Goal: Task Accomplishment & Management: Manage account settings

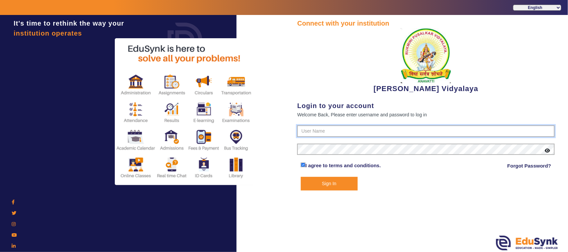
type input "1236547891"
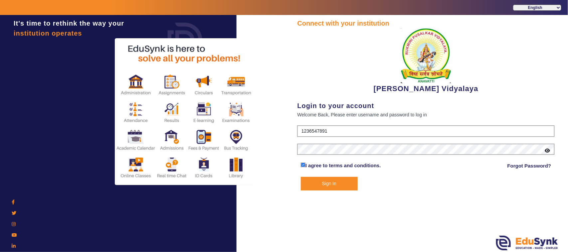
click at [335, 182] on button "Sign In" at bounding box center [329, 184] width 57 height 14
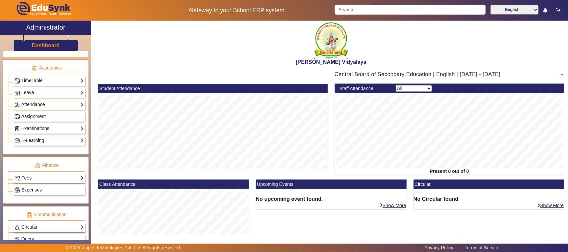
scroll to position [249, 0]
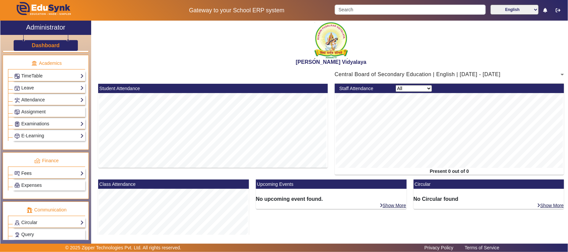
click at [27, 177] on link "Fees" at bounding box center [49, 174] width 70 height 8
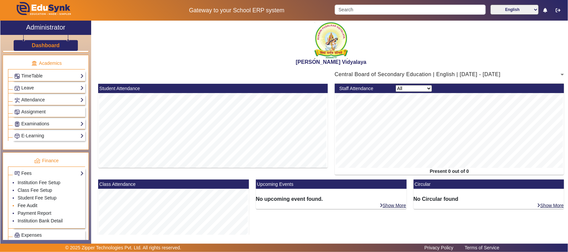
click at [27, 208] on link "Fee Audit" at bounding box center [28, 205] width 20 height 5
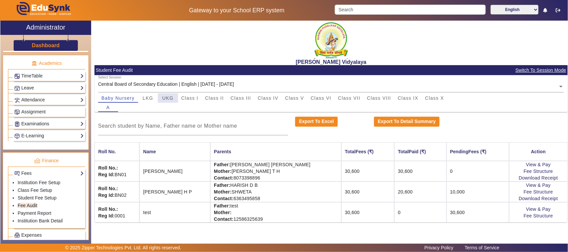
click at [172, 99] on span "UKG" at bounding box center [167, 98] width 11 height 5
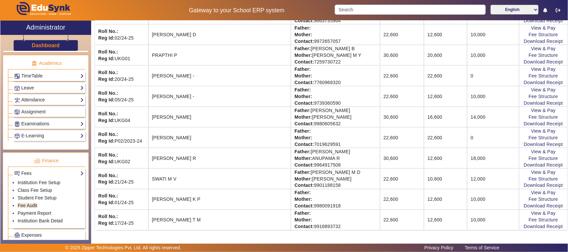
scroll to position [412, 0]
click at [536, 149] on link "View & Pay" at bounding box center [543, 151] width 25 height 5
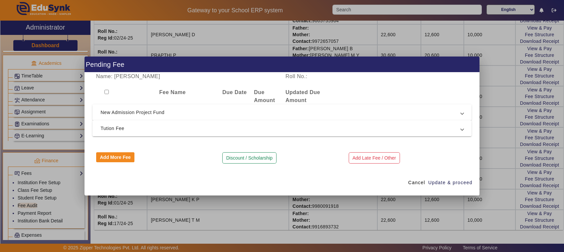
click at [126, 115] on span "New Admission Project Fund" at bounding box center [280, 112] width 360 height 8
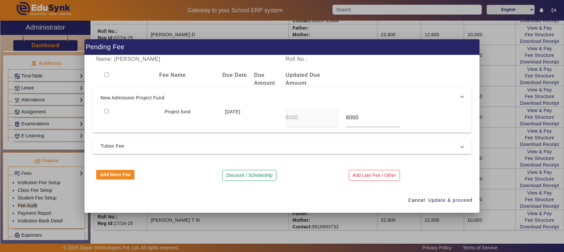
click at [118, 145] on span "Tution Fee" at bounding box center [280, 146] width 360 height 8
click at [104, 132] on input "checkbox" at bounding box center [106, 132] width 4 height 4
checkbox input "true"
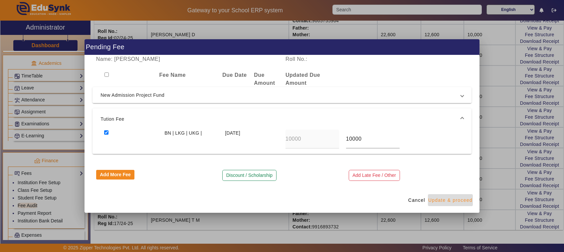
click at [438, 202] on span "Update & proceed" at bounding box center [450, 200] width 44 height 7
type input "20000"
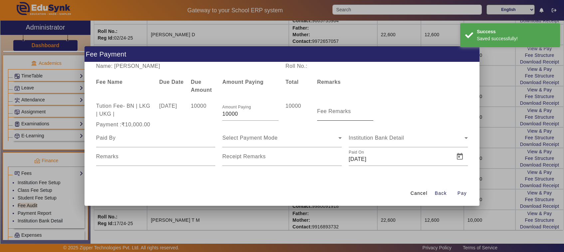
click at [335, 117] on input "Fee Remarks" at bounding box center [345, 114] width 56 height 8
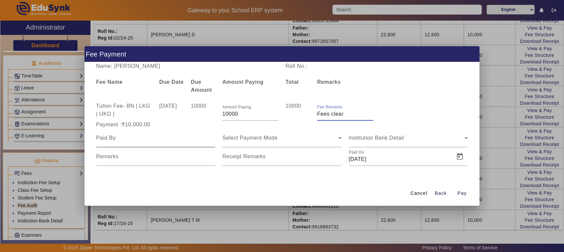
type input "Fees clear"
click at [115, 140] on input at bounding box center [155, 138] width 119 height 8
type input "Father"
click at [239, 140] on span "Select Payment Mode" at bounding box center [249, 138] width 55 height 6
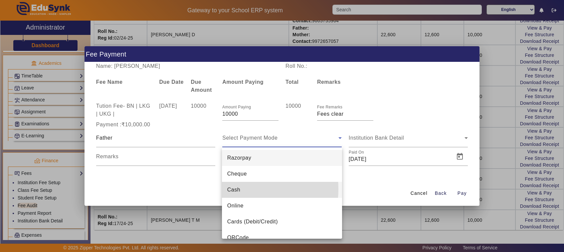
click at [234, 189] on span "Cash" at bounding box center [233, 190] width 13 height 8
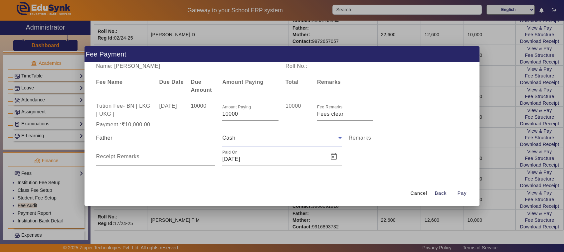
click at [128, 163] on input "Receipt Remarks" at bounding box center [155, 159] width 119 height 8
type input "779"
click at [465, 193] on span "Pay" at bounding box center [461, 193] width 9 height 7
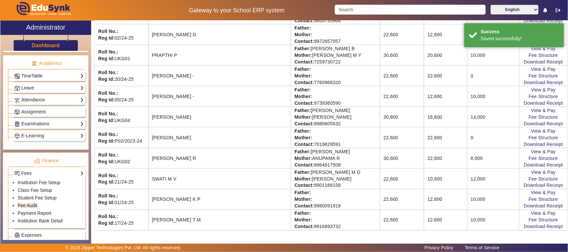
scroll to position [17, 0]
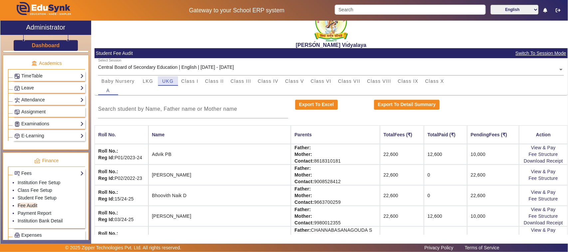
click at [167, 82] on span "UKG" at bounding box center [167, 81] width 11 height 5
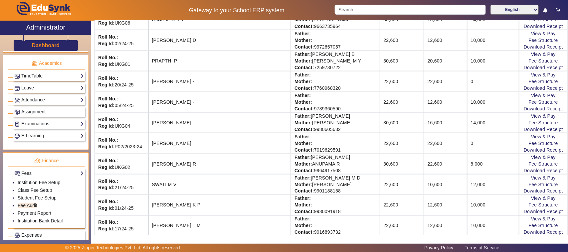
scroll to position [412, 0]
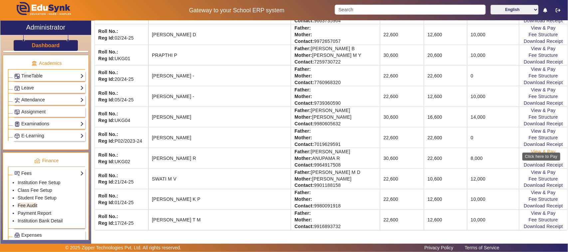
click at [533, 149] on link "View & Pay" at bounding box center [543, 151] width 25 height 5
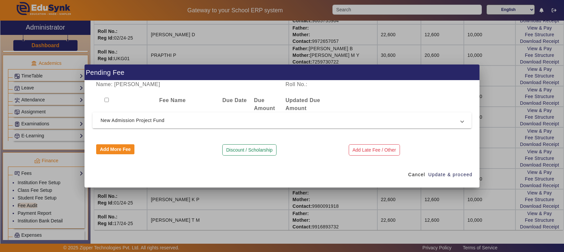
click at [144, 121] on span "New Admission Project Fund" at bounding box center [280, 120] width 360 height 8
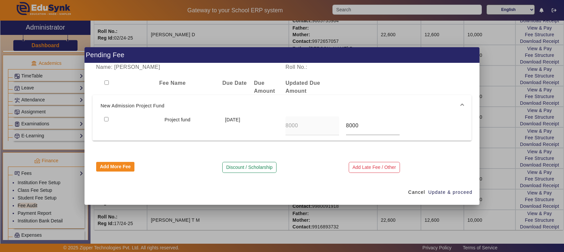
click at [106, 118] on input "checkbox" at bounding box center [106, 119] width 4 height 4
checkbox input "true"
click at [443, 194] on span "Update & proceed" at bounding box center [450, 192] width 44 height 7
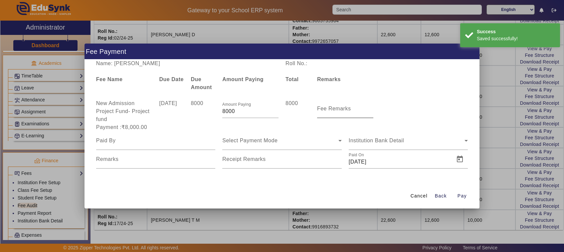
click at [335, 111] on mat-label "Fee Remarks" at bounding box center [334, 109] width 34 height 6
click at [335, 112] on input "Fee Remarks" at bounding box center [345, 111] width 56 height 8
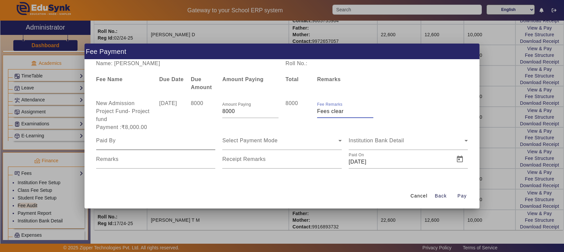
type input "Fees clear"
click at [120, 136] on div at bounding box center [155, 140] width 119 height 19
type input "Father"
click at [129, 161] on input "Remarks" at bounding box center [155, 162] width 119 height 8
type input "07"
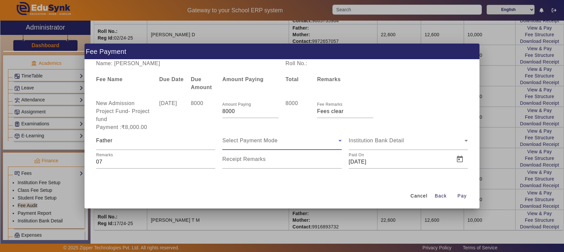
click at [244, 141] on span "Select Payment Mode" at bounding box center [249, 141] width 55 height 6
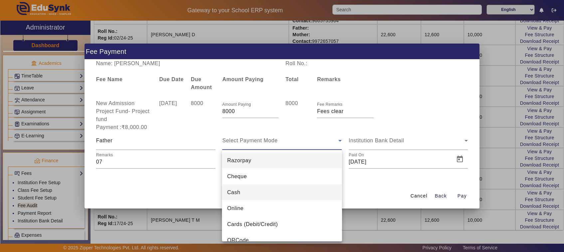
click at [238, 194] on span "Cash" at bounding box center [233, 193] width 13 height 8
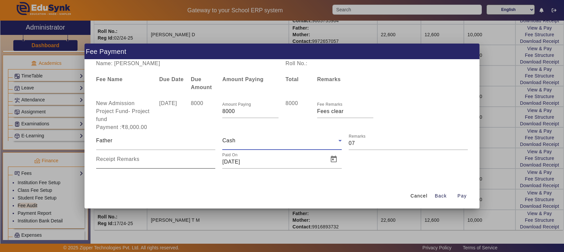
click at [130, 163] on input "Receipt Remarks" at bounding box center [155, 162] width 119 height 8
type input "07"
click at [368, 141] on input "Remarks" at bounding box center [408, 143] width 119 height 8
type input "0"
click at [464, 197] on span "Pay" at bounding box center [461, 196] width 9 height 7
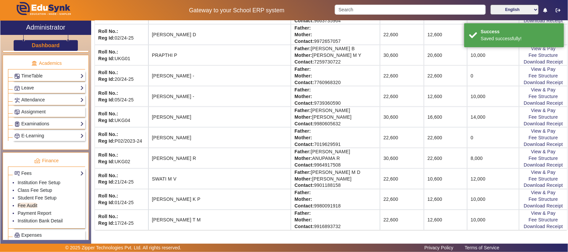
scroll to position [17, 0]
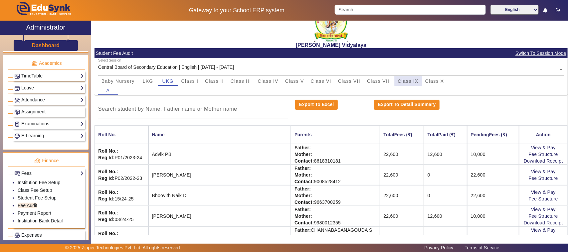
click at [411, 80] on span "Class IX" at bounding box center [408, 81] width 21 height 5
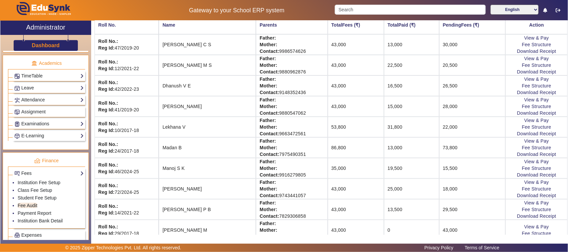
scroll to position [142, 0]
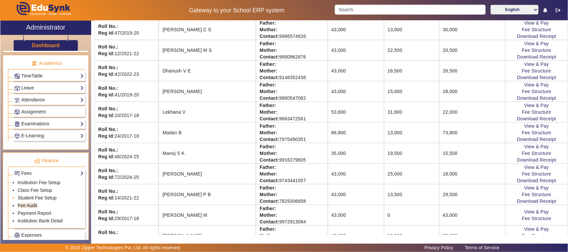
click at [44, 201] on link "Student Fee Setup" at bounding box center [37, 197] width 39 height 5
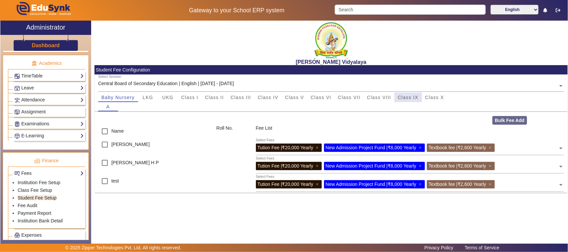
click at [407, 97] on span "Class IX" at bounding box center [408, 97] width 21 height 5
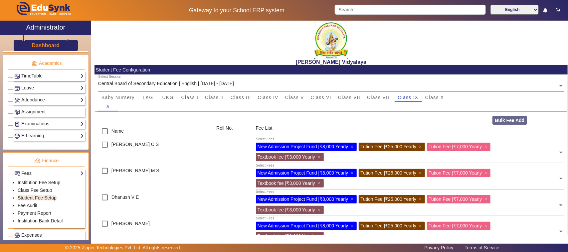
click at [354, 147] on span "×" at bounding box center [353, 146] width 4 height 5
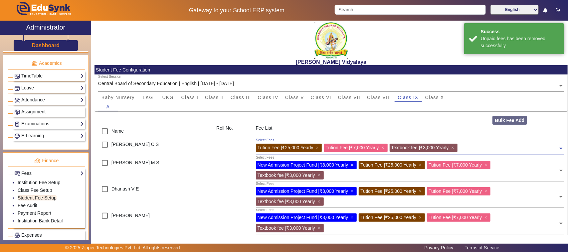
click at [354, 164] on span "×" at bounding box center [353, 164] width 4 height 5
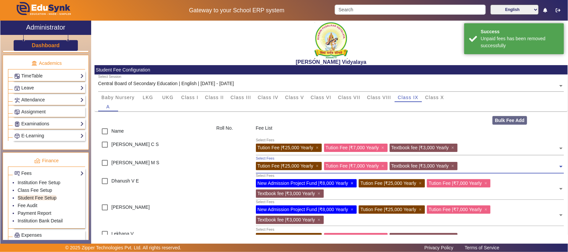
click at [354, 182] on span "×" at bounding box center [353, 183] width 4 height 5
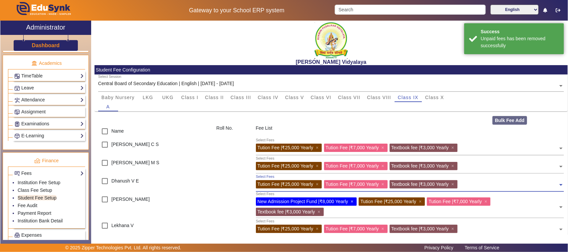
click at [354, 200] on span "×" at bounding box center [353, 201] width 4 height 5
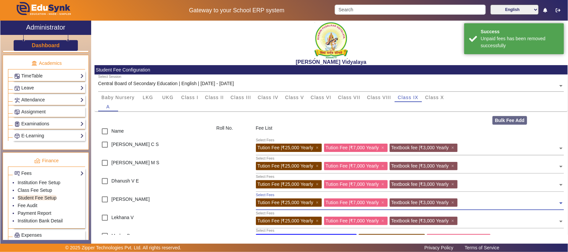
scroll to position [42, 0]
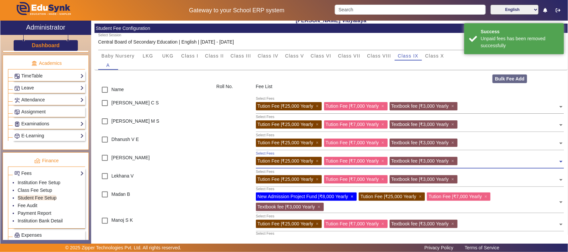
click at [354, 197] on span "×" at bounding box center [353, 196] width 4 height 5
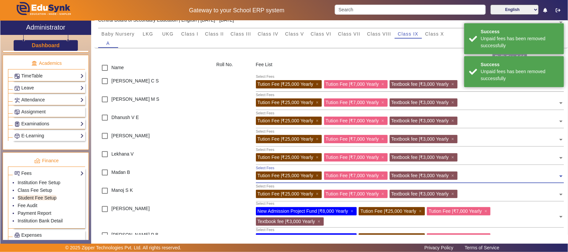
scroll to position [83, 0]
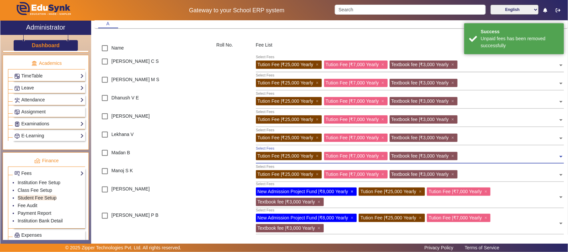
click at [351, 191] on span "×" at bounding box center [353, 191] width 4 height 5
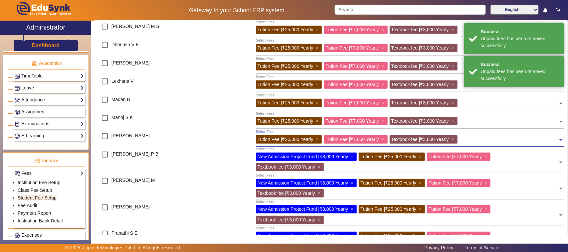
scroll to position [166, 0]
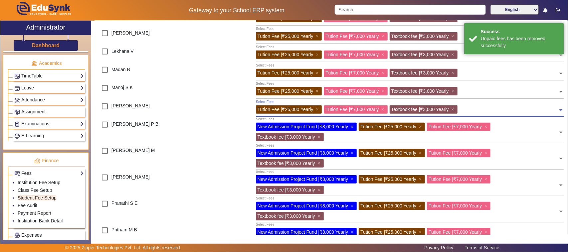
click at [351, 127] on span "×" at bounding box center [353, 126] width 4 height 5
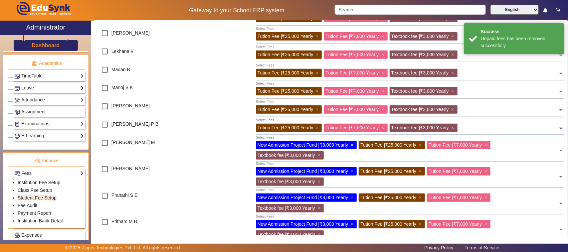
click at [352, 145] on span "×" at bounding box center [353, 144] width 4 height 5
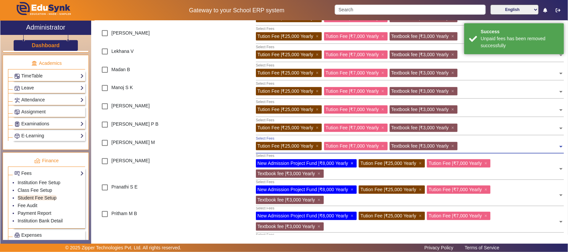
click at [352, 163] on span "×" at bounding box center [353, 163] width 4 height 5
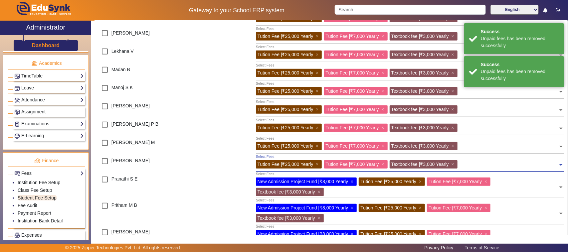
click at [353, 182] on span "×" at bounding box center [353, 181] width 4 height 5
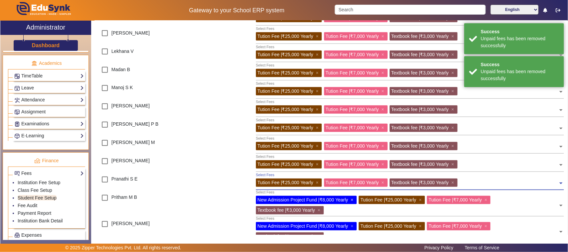
click at [351, 200] on span "×" at bounding box center [353, 199] width 4 height 5
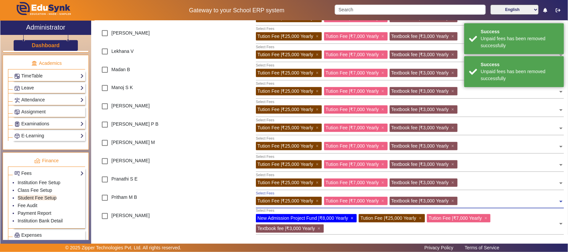
click at [352, 217] on span "×" at bounding box center [353, 217] width 4 height 5
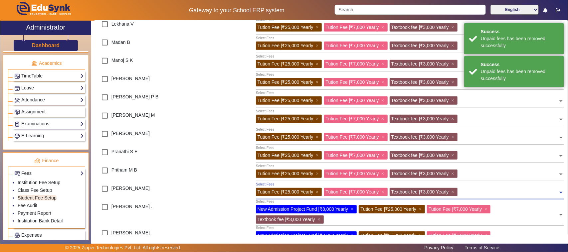
scroll to position [208, 0]
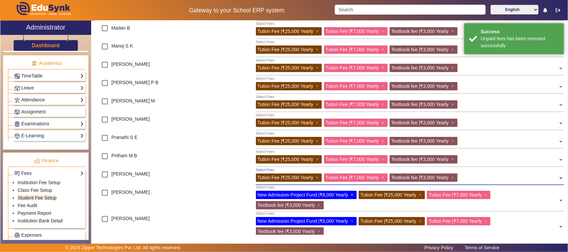
click at [353, 194] on span "×" at bounding box center [353, 194] width 4 height 5
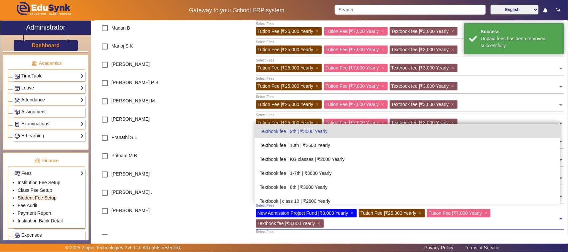
click at [351, 211] on div "New Admission Project Fund | ₹8,000 Yearly ×" at bounding box center [306, 213] width 101 height 8
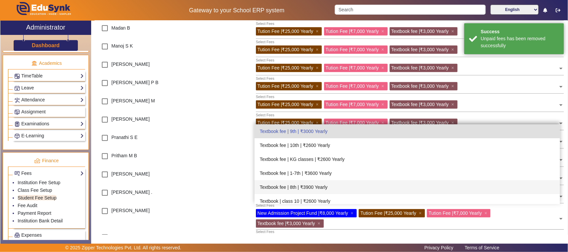
click at [200, 181] on div "[PERSON_NAME]" at bounding box center [153, 177] width 118 height 18
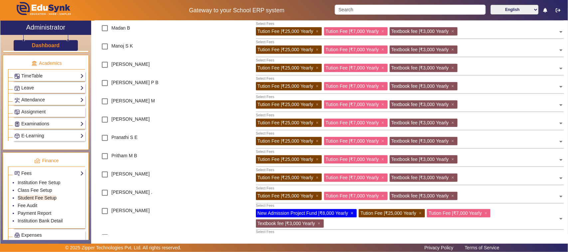
click at [353, 212] on span "×" at bounding box center [353, 213] width 4 height 5
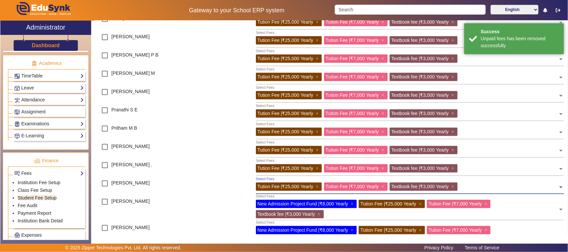
scroll to position [249, 0]
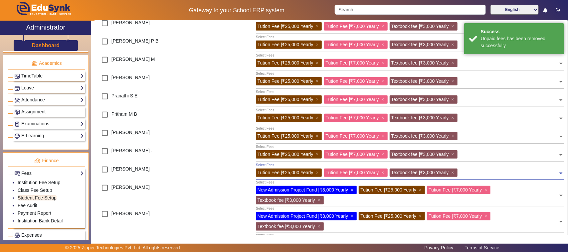
click at [353, 190] on span "×" at bounding box center [353, 189] width 4 height 5
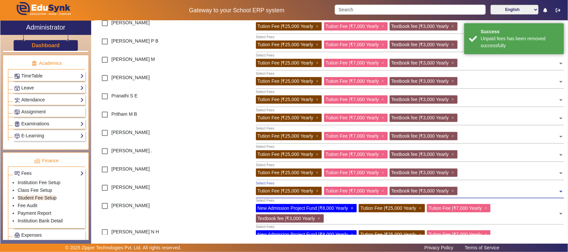
click at [352, 207] on span "×" at bounding box center [353, 208] width 4 height 5
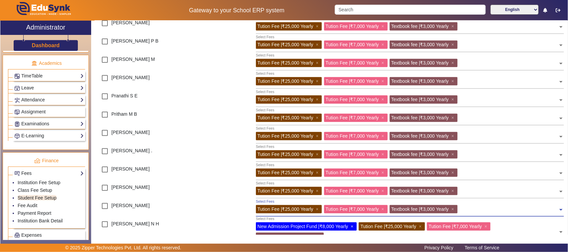
click at [353, 226] on span "×" at bounding box center [353, 226] width 4 height 5
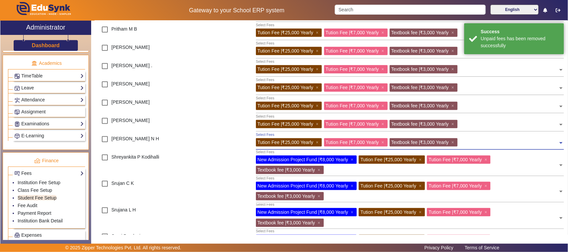
scroll to position [337, 0]
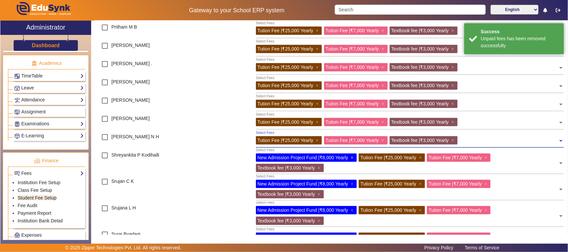
click at [354, 157] on span "×" at bounding box center [353, 157] width 4 height 5
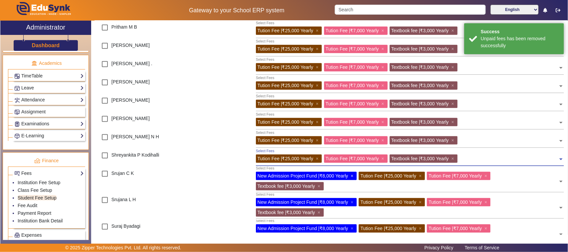
click at [353, 176] on span "×" at bounding box center [353, 175] width 4 height 5
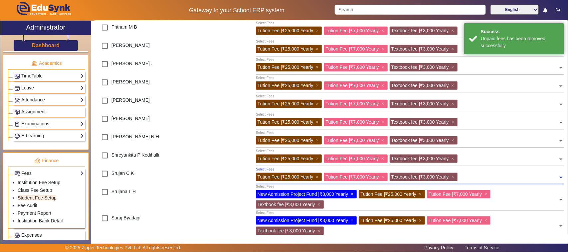
click at [354, 195] on span "×" at bounding box center [353, 194] width 4 height 5
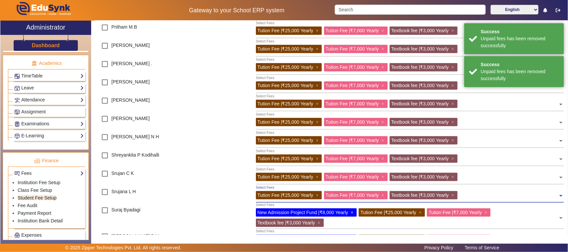
click at [352, 213] on span "×" at bounding box center [353, 212] width 4 height 5
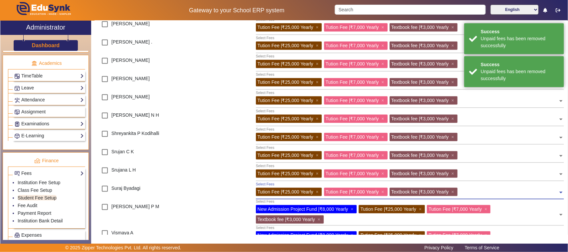
scroll to position [378, 0]
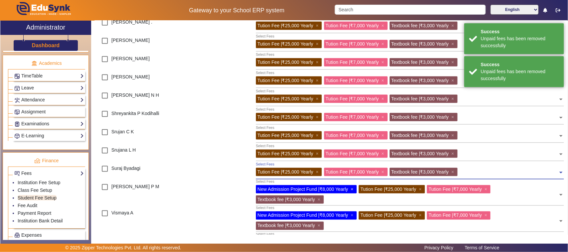
click at [354, 189] on span "×" at bounding box center [353, 189] width 4 height 5
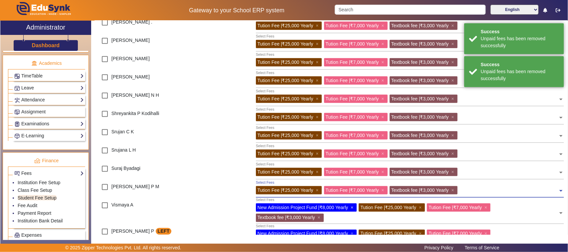
click at [353, 208] on span "×" at bounding box center [353, 207] width 4 height 5
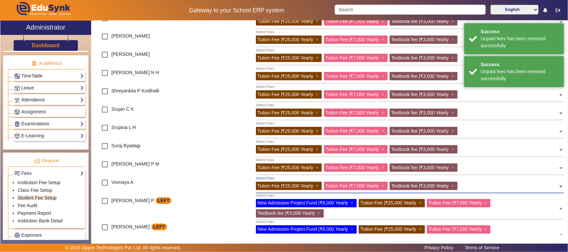
scroll to position [420, 0]
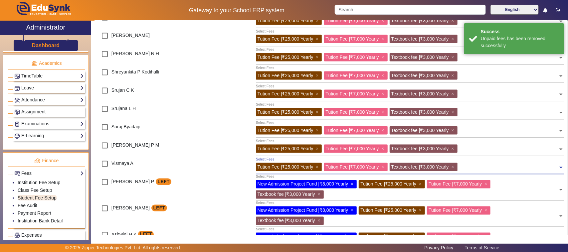
click at [353, 183] on span "×" at bounding box center [353, 184] width 4 height 5
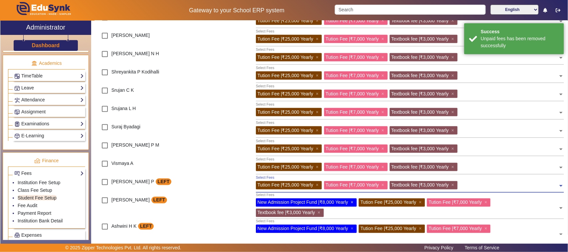
click at [355, 202] on span "×" at bounding box center [353, 202] width 4 height 5
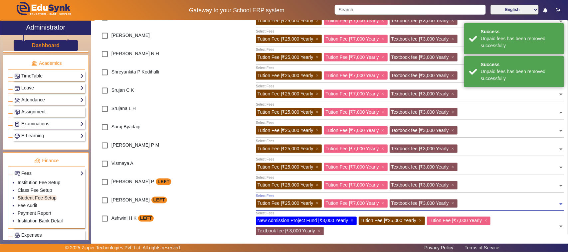
click at [352, 220] on span "×" at bounding box center [353, 220] width 4 height 5
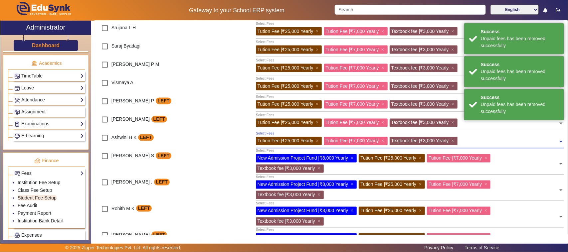
scroll to position [503, 0]
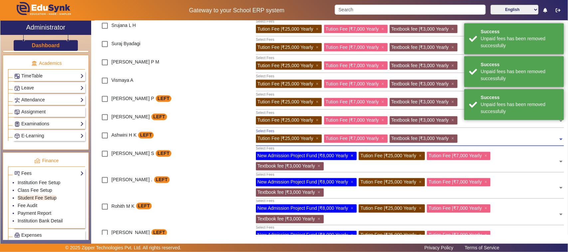
click at [351, 157] on span "×" at bounding box center [353, 155] width 4 height 5
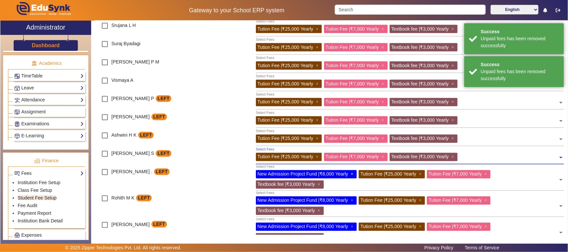
click at [352, 174] on span "×" at bounding box center [353, 174] width 4 height 5
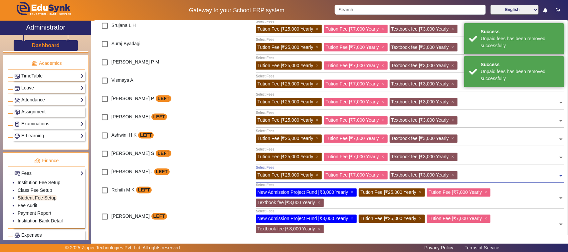
click at [351, 193] on div "New Admission Project Fund | ₹8,000 Yearly ×" at bounding box center [306, 193] width 101 height 8
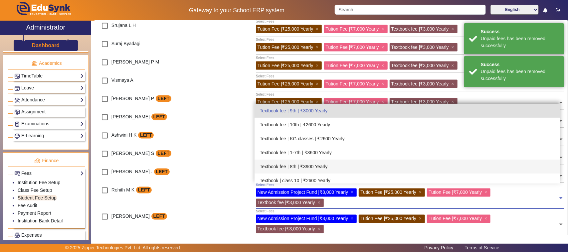
click at [225, 163] on div at bounding box center [232, 156] width 39 height 18
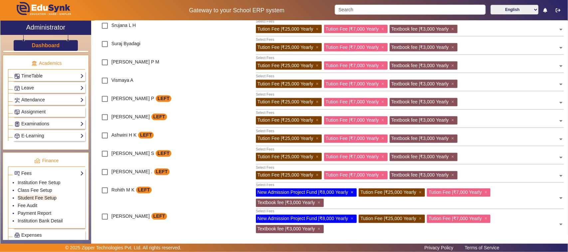
click at [353, 192] on span "×" at bounding box center [353, 192] width 4 height 5
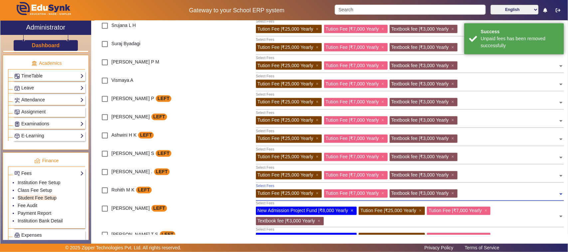
click at [353, 210] on span "×" at bounding box center [353, 210] width 4 height 5
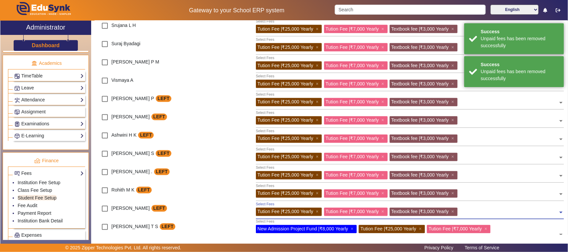
scroll to position [519, 0]
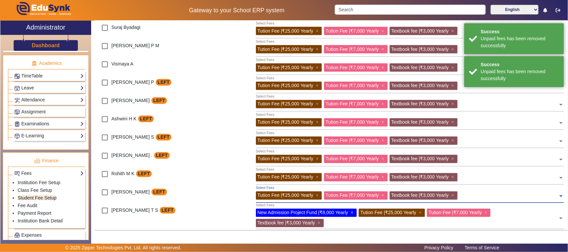
click at [353, 211] on span "×" at bounding box center [353, 212] width 4 height 5
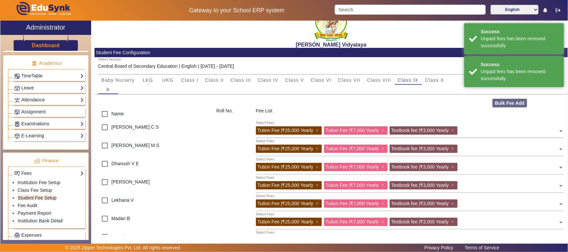
scroll to position [0, 0]
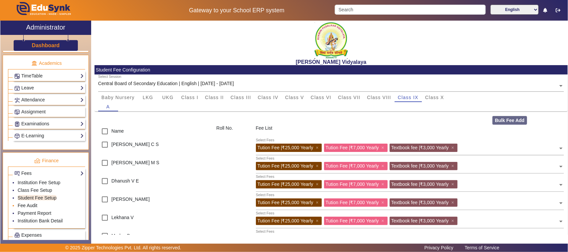
click at [32, 208] on link "Fee Audit" at bounding box center [28, 205] width 20 height 5
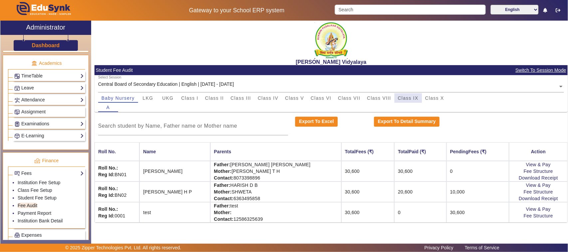
click at [411, 97] on span "Class IX" at bounding box center [408, 98] width 21 height 5
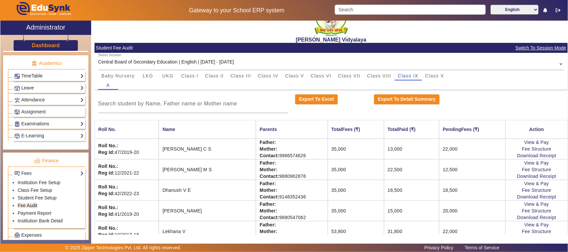
scroll to position [42, 0]
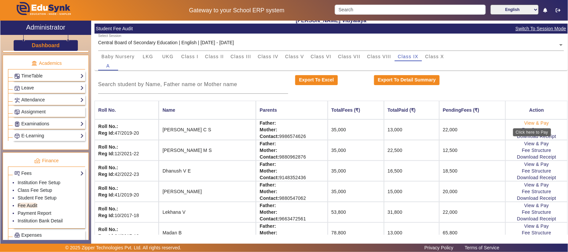
click at [526, 122] on link "View & Pay" at bounding box center [536, 122] width 25 height 5
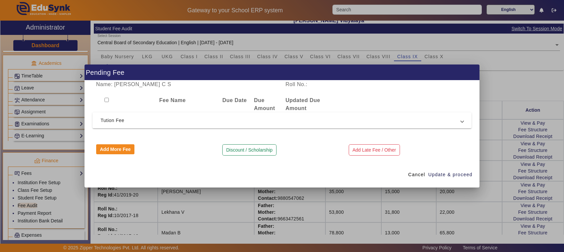
click at [493, 195] on div at bounding box center [282, 126] width 564 height 252
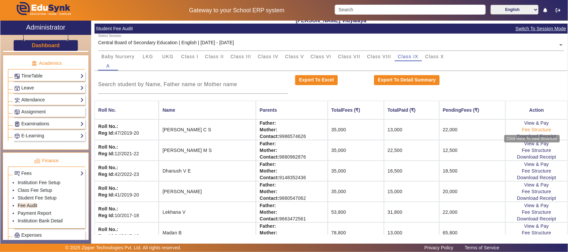
click at [524, 130] on link "Fee Structure" at bounding box center [536, 129] width 29 height 5
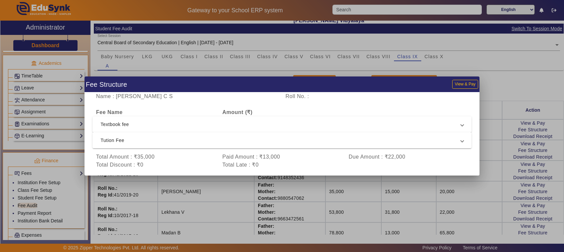
click at [478, 176] on div at bounding box center [282, 126] width 564 height 252
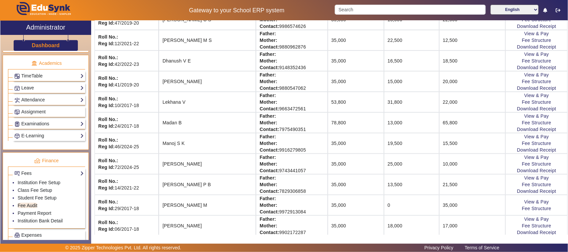
scroll to position [166, 0]
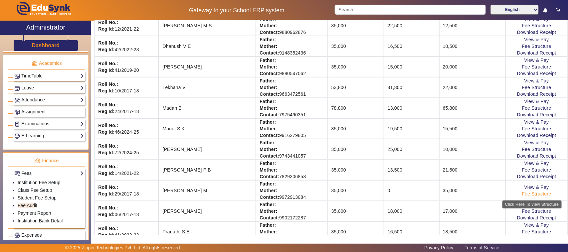
click at [529, 197] on link "Fee Structure" at bounding box center [536, 193] width 29 height 5
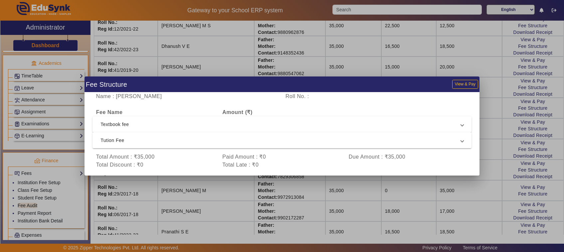
click at [458, 195] on div at bounding box center [282, 126] width 564 height 252
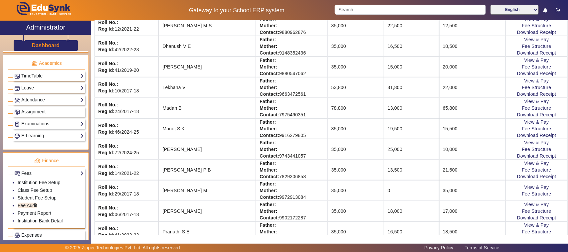
scroll to position [0, 0]
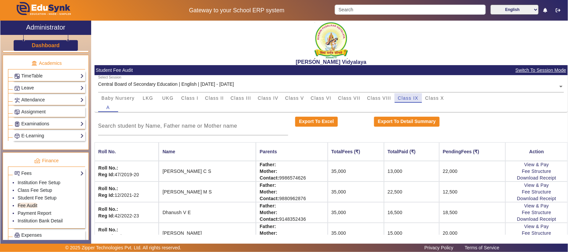
click at [410, 100] on span "Class IX" at bounding box center [408, 97] width 21 height 9
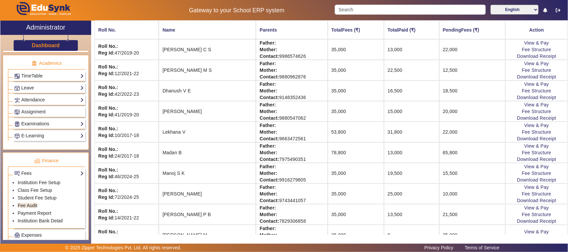
scroll to position [125, 0]
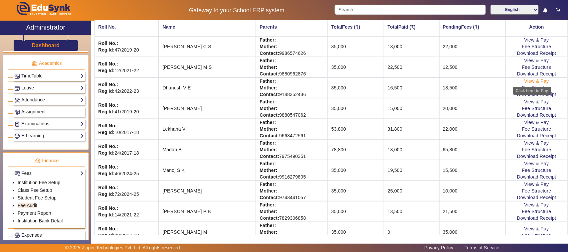
click at [524, 82] on link "View & Pay" at bounding box center [536, 80] width 25 height 5
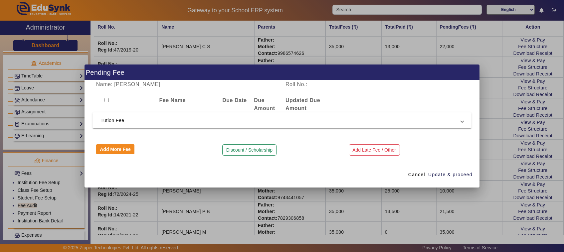
click at [126, 122] on span "Tution Fee" at bounding box center [280, 120] width 360 height 8
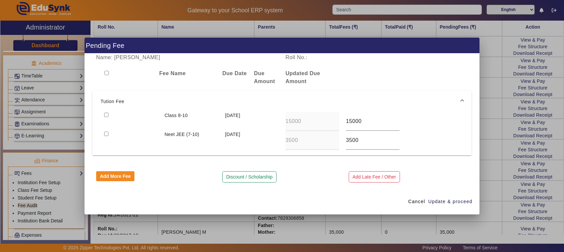
click at [105, 134] on input "checkbox" at bounding box center [106, 134] width 4 height 4
checkbox input "true"
click at [461, 202] on span "Update & proceed" at bounding box center [450, 201] width 44 height 7
type input "7000"
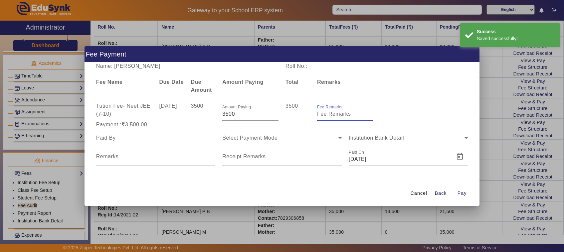
click at [333, 115] on input "Fee Remarks" at bounding box center [345, 114] width 56 height 8
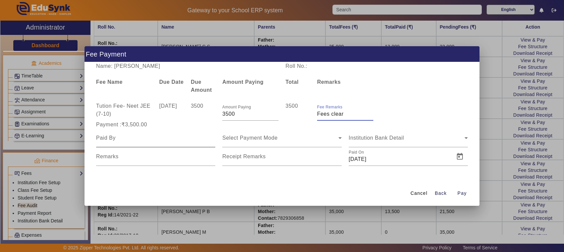
type input "Fees clear"
click at [114, 142] on div at bounding box center [155, 138] width 119 height 19
type input "Father"
click at [236, 137] on span "Select Payment Mode" at bounding box center [249, 138] width 55 height 6
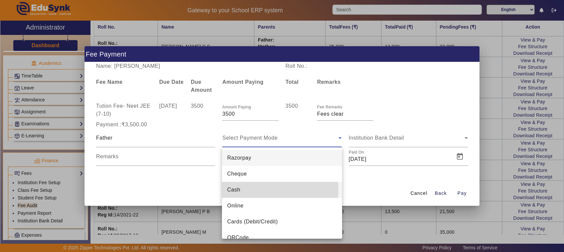
click at [234, 190] on span "Cash" at bounding box center [233, 190] width 13 height 8
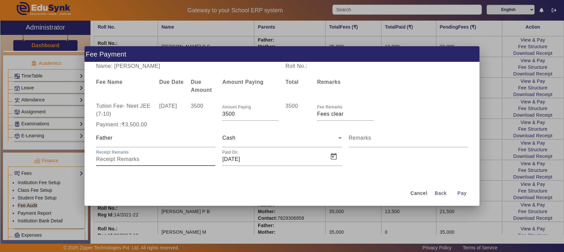
click at [128, 160] on input "Receipt Remarks" at bounding box center [155, 159] width 119 height 8
type input "09"
click at [463, 193] on span "Pay" at bounding box center [461, 193] width 9 height 7
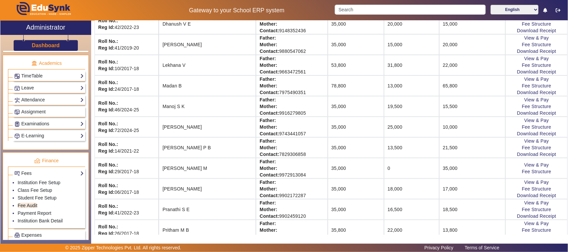
scroll to position [208, 0]
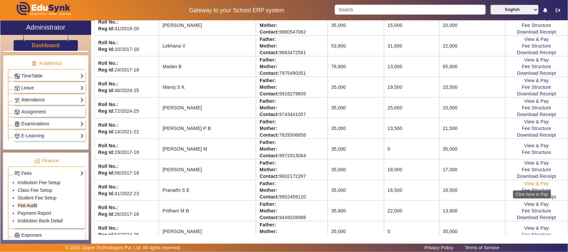
click at [528, 185] on link "View & Pay" at bounding box center [536, 183] width 25 height 5
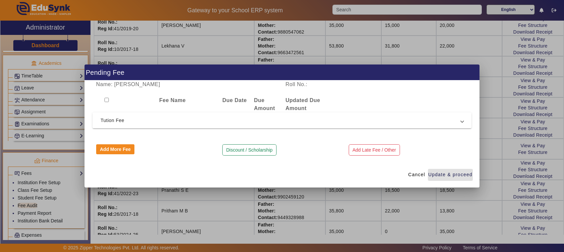
click at [119, 118] on span "Tution Fee" at bounding box center [280, 120] width 360 height 8
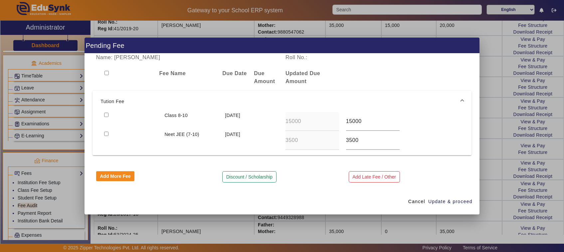
drag, startPoint x: 105, startPoint y: 133, endPoint x: 113, endPoint y: 140, distance: 10.6
click at [106, 134] on input "checkbox" at bounding box center [106, 134] width 4 height 4
checkbox input "true"
click at [444, 200] on span "Update & proceed" at bounding box center [450, 201] width 44 height 7
type input "7000"
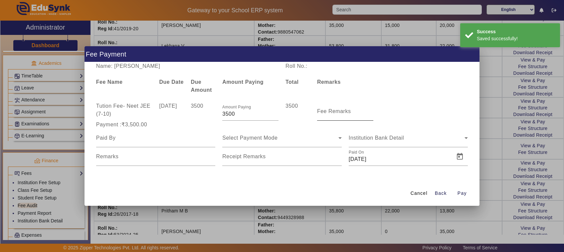
click at [345, 115] on input "Fee Remarks" at bounding box center [345, 114] width 56 height 8
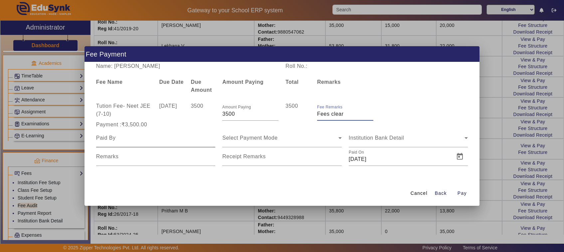
type input "Fees clear"
click at [113, 140] on input at bounding box center [155, 138] width 119 height 8
type input "Father"
click at [243, 138] on span "Select Payment Mode" at bounding box center [249, 138] width 55 height 6
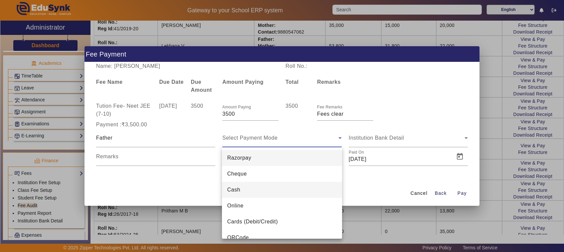
click at [240, 191] on mat-option "Cash" at bounding box center [282, 190] width 120 height 16
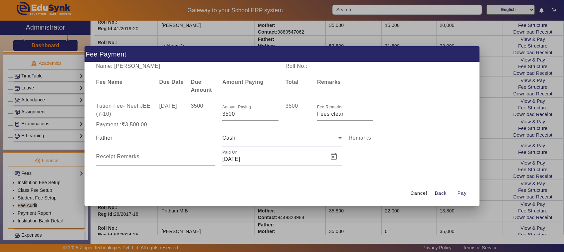
click at [138, 158] on input "Receipt Remarks" at bounding box center [155, 159] width 119 height 8
type input "08"
click at [463, 193] on span "Pay" at bounding box center [461, 193] width 9 height 7
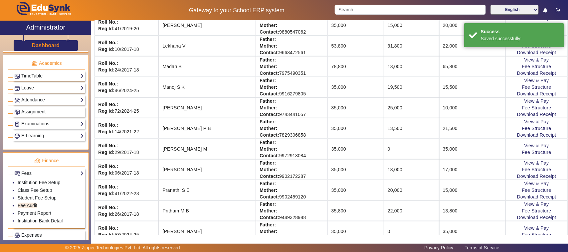
scroll to position [0, 0]
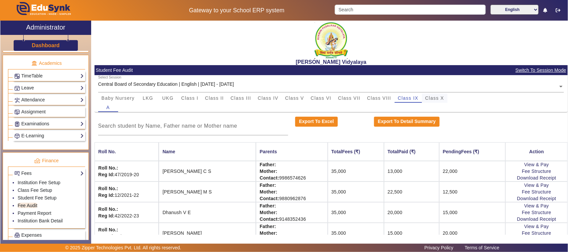
click at [433, 100] on span "Class X" at bounding box center [434, 97] width 19 height 9
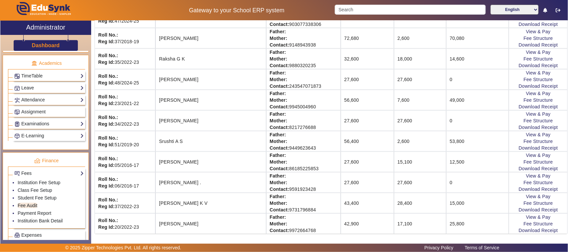
scroll to position [325, 0]
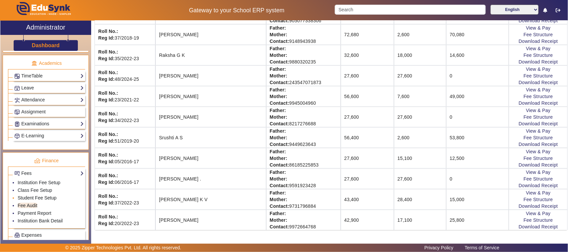
click at [37, 201] on link "Student Fee Setup" at bounding box center [37, 197] width 39 height 5
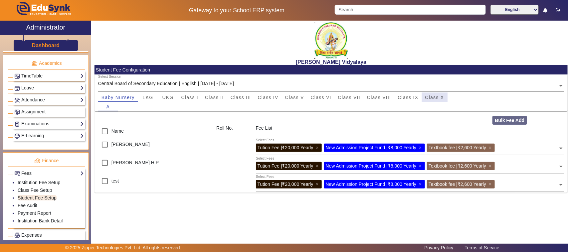
click at [439, 98] on span "Class X" at bounding box center [434, 97] width 19 height 5
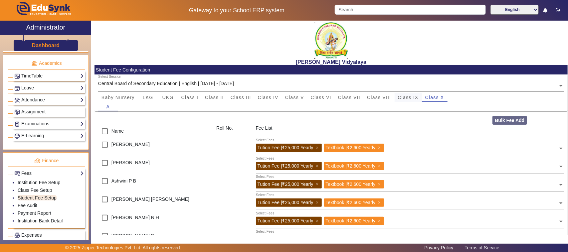
click at [407, 95] on span "Class IX" at bounding box center [408, 97] width 21 height 9
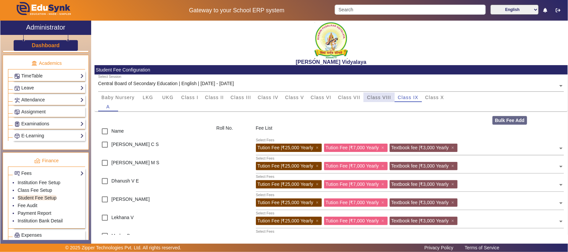
click at [374, 95] on span "Class VIII" at bounding box center [379, 97] width 24 height 5
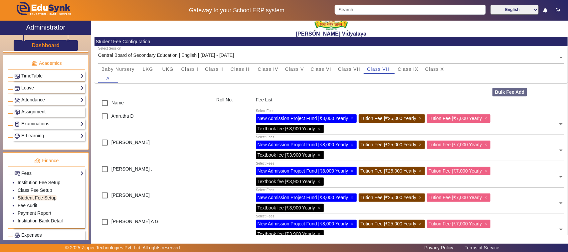
scroll to position [13, 0]
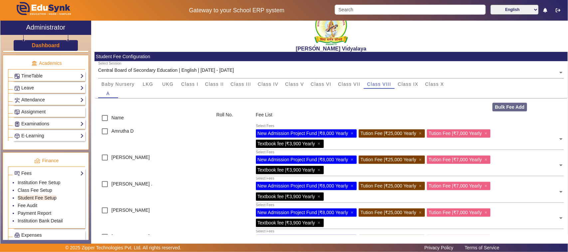
click at [352, 132] on span "×" at bounding box center [353, 133] width 4 height 5
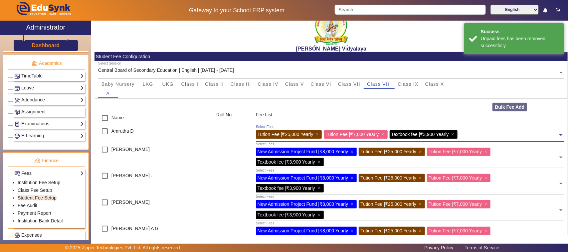
click at [353, 151] on span "×" at bounding box center [353, 151] width 4 height 5
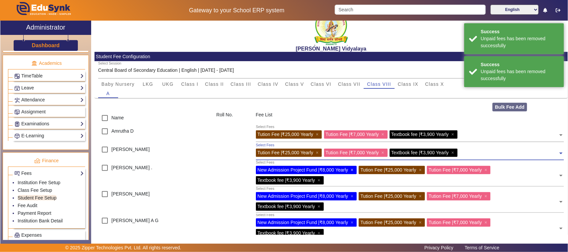
click at [353, 169] on span "×" at bounding box center [353, 169] width 4 height 5
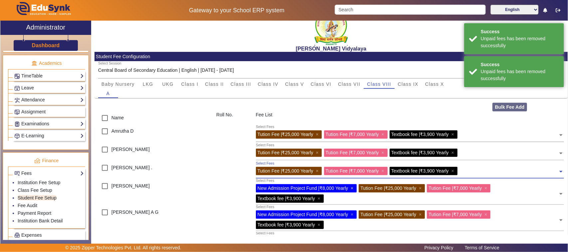
click at [354, 189] on span "×" at bounding box center [353, 188] width 4 height 5
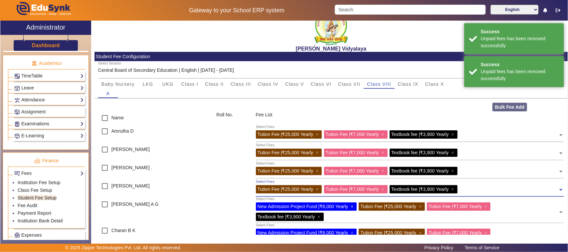
click at [352, 207] on span "×" at bounding box center [353, 206] width 4 height 5
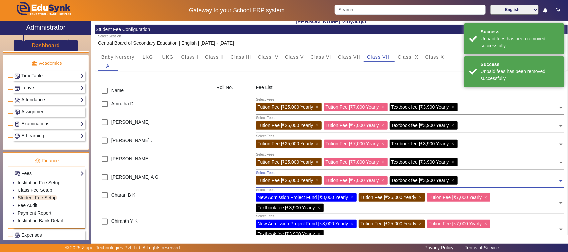
scroll to position [55, 0]
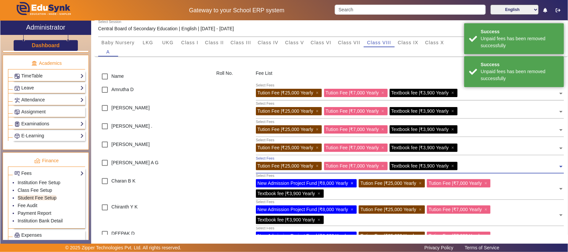
click at [354, 183] on span "×" at bounding box center [353, 183] width 4 height 5
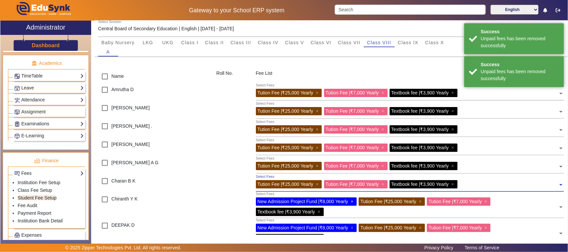
click at [355, 201] on span "×" at bounding box center [353, 201] width 4 height 5
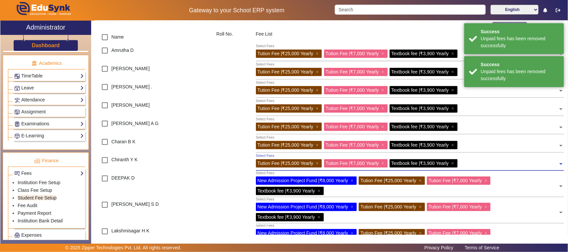
scroll to position [96, 0]
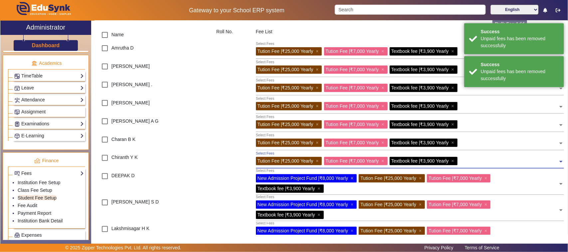
click at [353, 178] on span "×" at bounding box center [353, 178] width 4 height 5
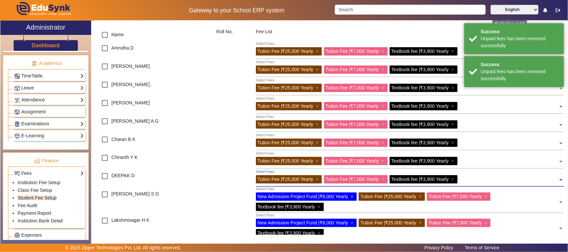
click at [353, 197] on span "×" at bounding box center [353, 196] width 4 height 5
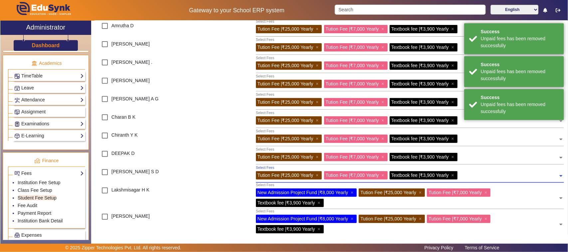
scroll to position [180, 0]
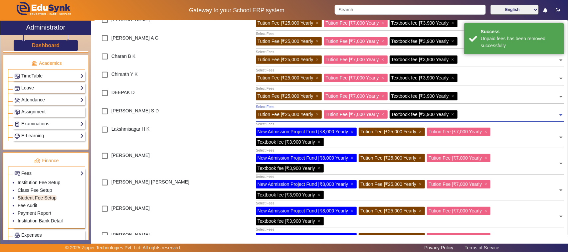
click at [353, 132] on span "×" at bounding box center [353, 131] width 4 height 5
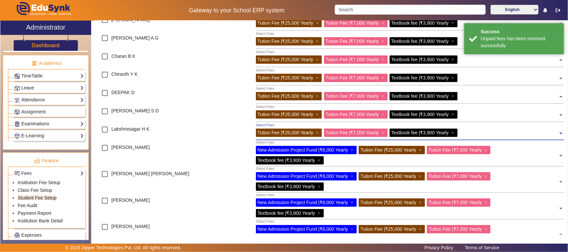
click at [351, 150] on span "×" at bounding box center [353, 149] width 4 height 5
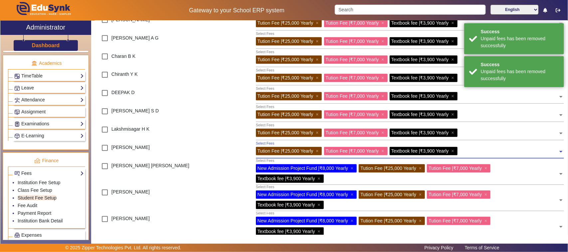
scroll to position [221, 0]
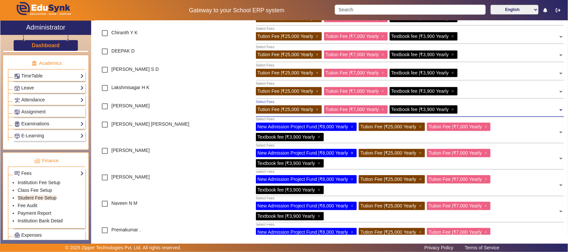
click at [353, 152] on span "×" at bounding box center [353, 152] width 4 height 5
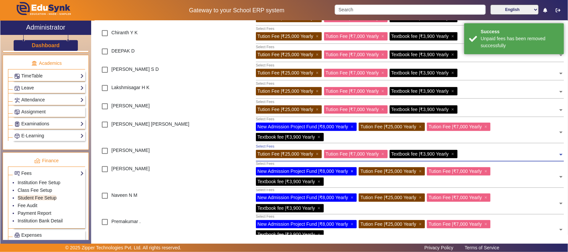
click at [354, 170] on span "×" at bounding box center [353, 171] width 4 height 5
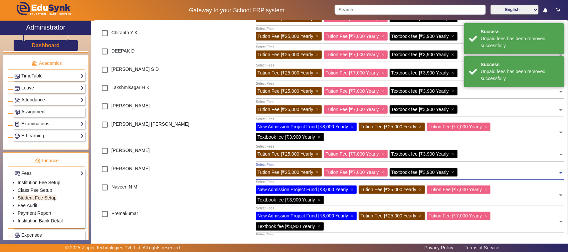
click at [353, 189] on span "×" at bounding box center [353, 189] width 4 height 5
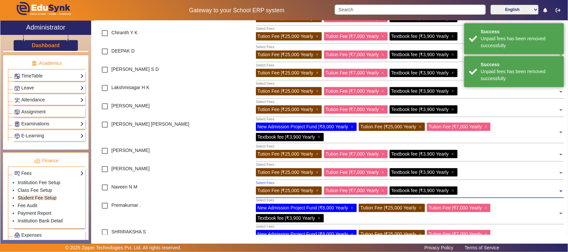
scroll to position [263, 0]
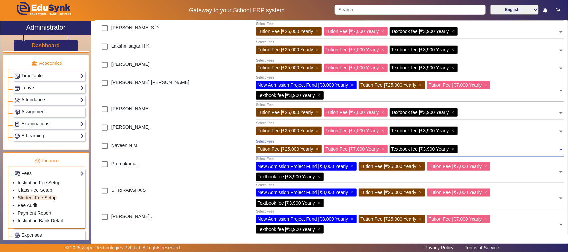
click at [353, 166] on span "×" at bounding box center [353, 166] width 4 height 5
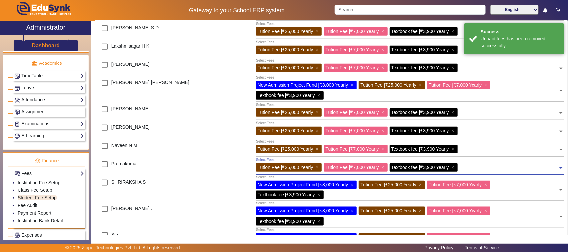
scroll to position [304, 0]
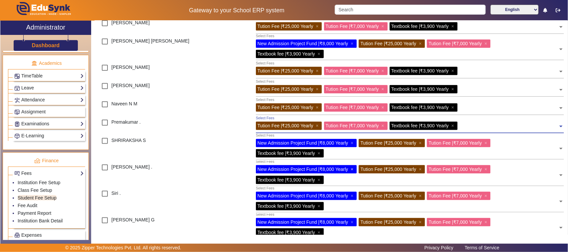
click at [354, 169] on span "×" at bounding box center [353, 169] width 4 height 5
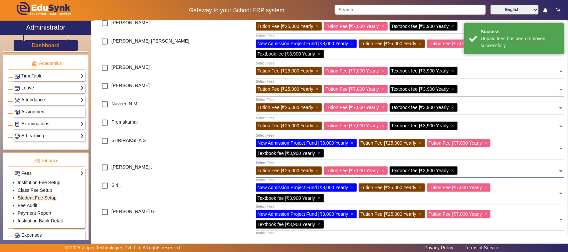
click at [354, 188] on span "×" at bounding box center [353, 187] width 4 height 5
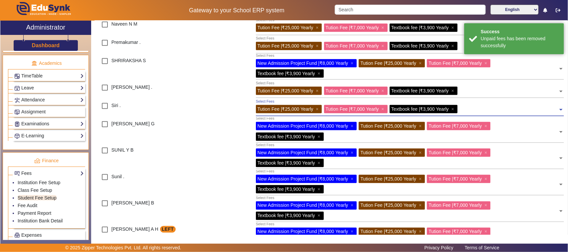
scroll to position [387, 0]
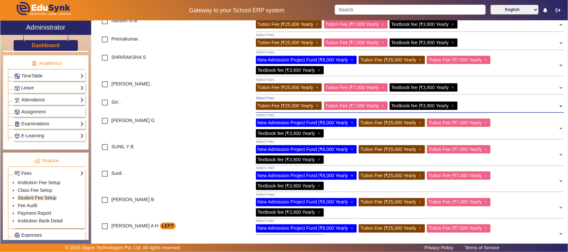
click at [353, 176] on span "×" at bounding box center [353, 175] width 4 height 5
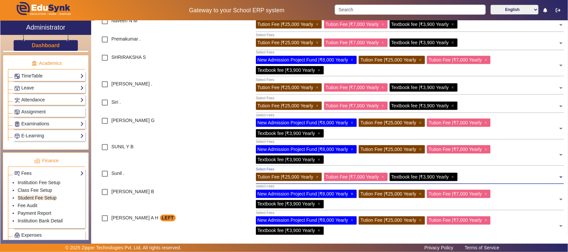
click at [351, 194] on span "×" at bounding box center [353, 193] width 4 height 5
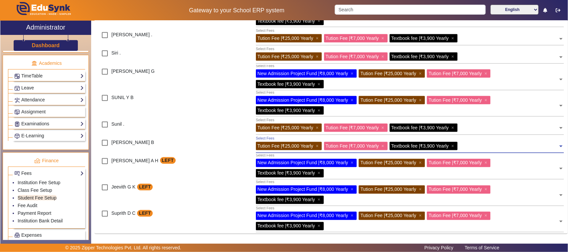
scroll to position [440, 0]
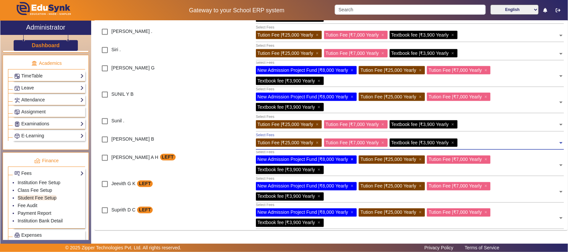
click at [353, 158] on span "×" at bounding box center [353, 159] width 4 height 5
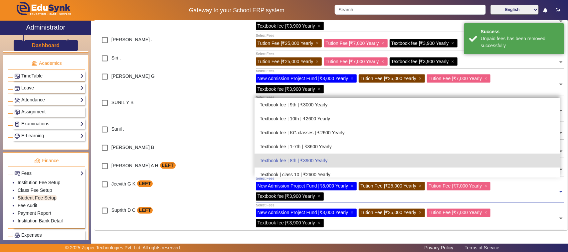
click at [351, 186] on div "New Admission Project Fund | ₹8,000 Yearly ×" at bounding box center [306, 186] width 101 height 8
drag, startPoint x: 215, startPoint y: 177, endPoint x: 218, endPoint y: 177, distance: 3.7
click at [216, 177] on div at bounding box center [232, 169] width 39 height 18
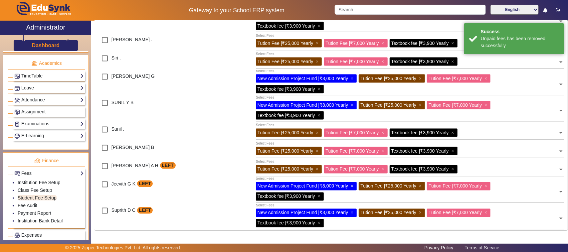
click at [353, 187] on span "×" at bounding box center [353, 186] width 4 height 5
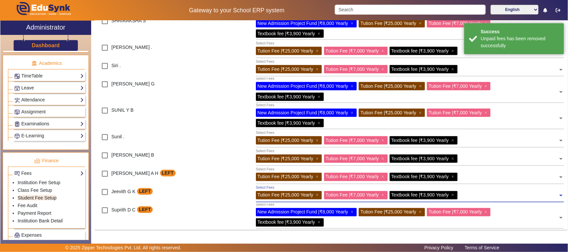
scroll to position [424, 0]
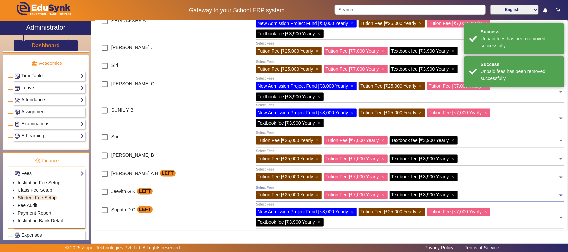
click at [244, 202] on div at bounding box center [232, 195] width 39 height 18
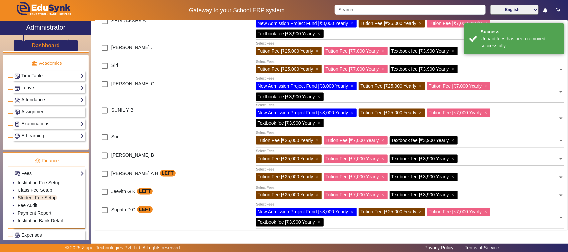
click at [355, 212] on span "×" at bounding box center [353, 212] width 4 height 5
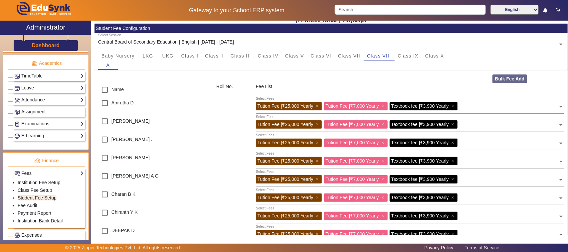
scroll to position [0, 0]
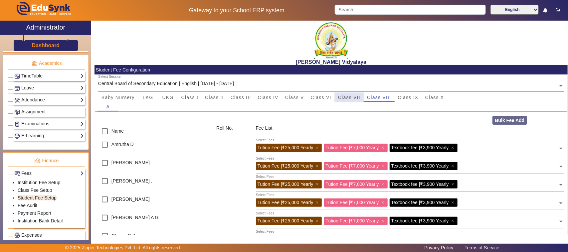
click at [345, 94] on span "Class VII" at bounding box center [349, 97] width 22 height 9
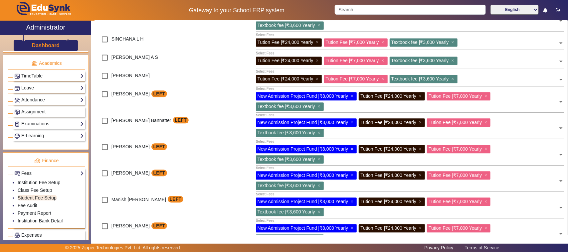
scroll to position [676, 0]
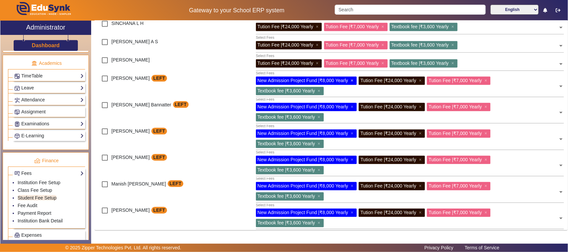
click at [353, 80] on span "×" at bounding box center [353, 80] width 4 height 5
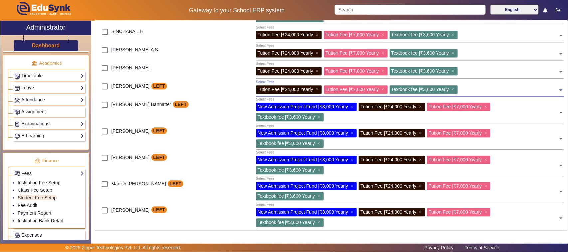
scroll to position [668, 0]
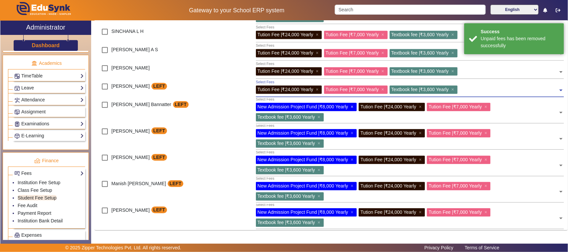
click at [354, 106] on span "×" at bounding box center [353, 106] width 4 height 5
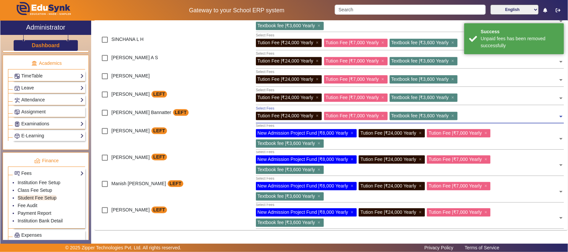
scroll to position [659, 0]
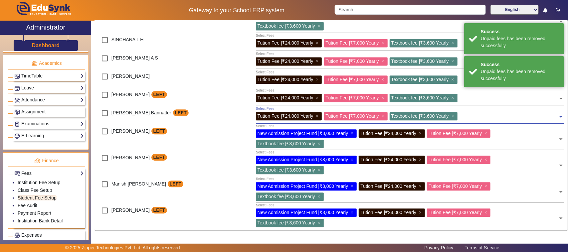
click at [354, 133] on span "×" at bounding box center [353, 133] width 4 height 5
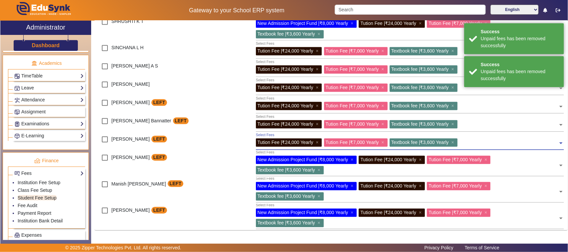
scroll to position [651, 0]
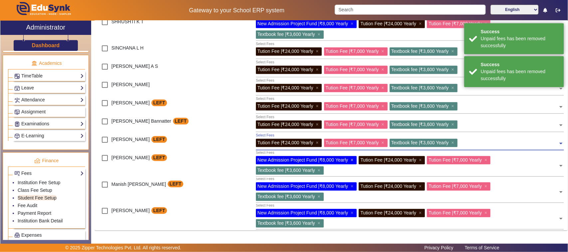
click at [353, 158] on span "×" at bounding box center [353, 159] width 4 height 5
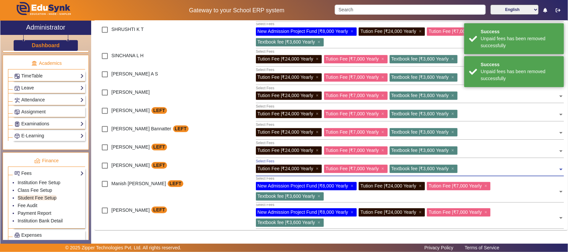
scroll to position [644, 0]
click at [352, 187] on span "×" at bounding box center [353, 185] width 4 height 5
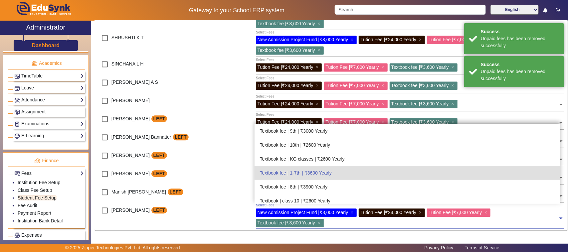
click at [351, 213] on div "New Admission Project Fund | ₹8,000 Yearly ×" at bounding box center [306, 213] width 101 height 8
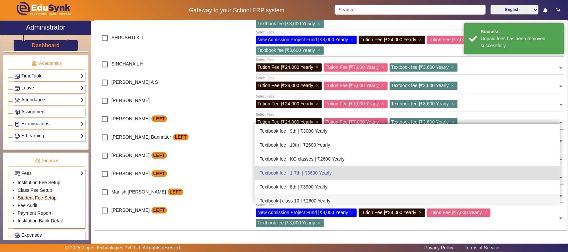
drag, startPoint x: 226, startPoint y: 194, endPoint x: 241, endPoint y: 200, distance: 16.1
click at [227, 195] on div at bounding box center [232, 195] width 39 height 18
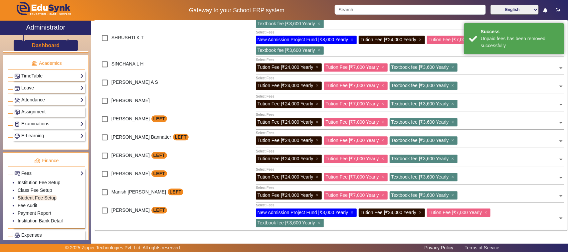
click at [353, 213] on span "×" at bounding box center [353, 212] width 4 height 5
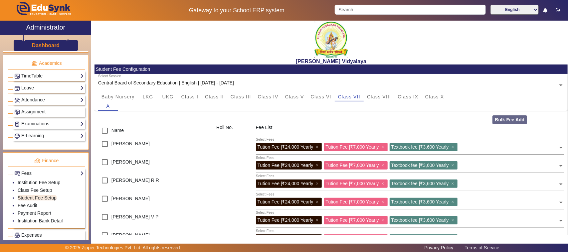
scroll to position [0, 0]
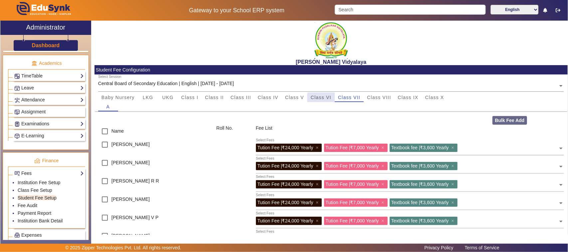
click at [321, 99] on span "Class VI" at bounding box center [321, 97] width 21 height 5
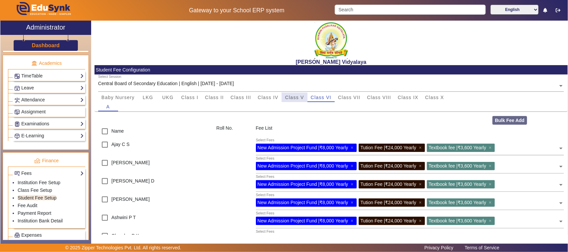
click at [293, 97] on span "Class V" at bounding box center [294, 97] width 19 height 5
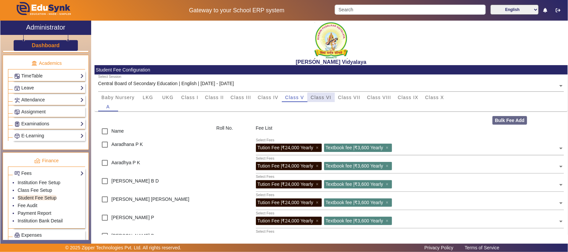
click at [325, 97] on span "Class VI" at bounding box center [321, 97] width 21 height 5
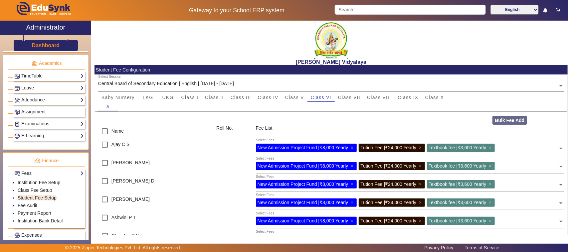
click at [354, 147] on span "×" at bounding box center [353, 147] width 4 height 5
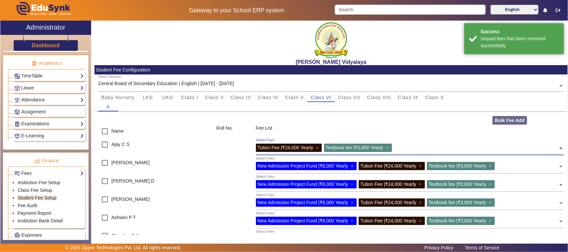
click at [351, 165] on span "×" at bounding box center [353, 165] width 4 height 5
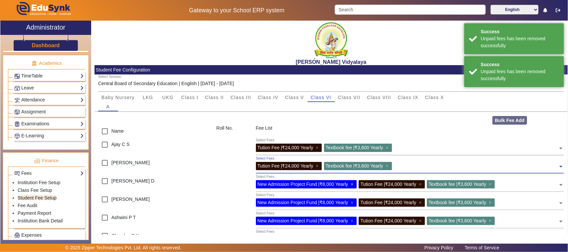
click at [352, 183] on span "×" at bounding box center [353, 184] width 4 height 5
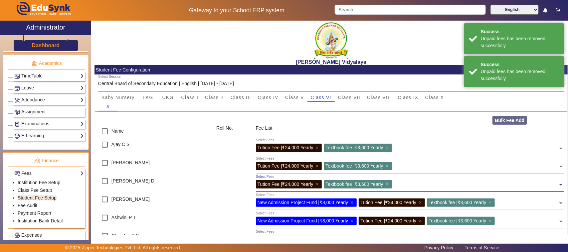
click at [353, 202] on span "×" at bounding box center [353, 202] width 4 height 5
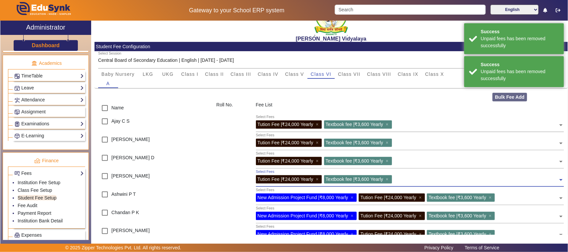
scroll to position [42, 0]
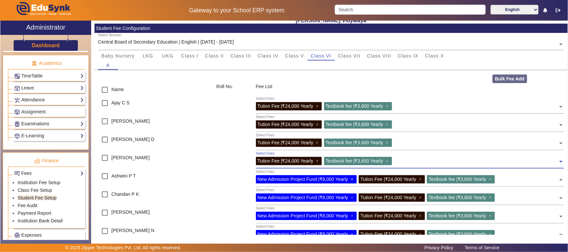
click at [352, 180] on span "×" at bounding box center [353, 179] width 4 height 5
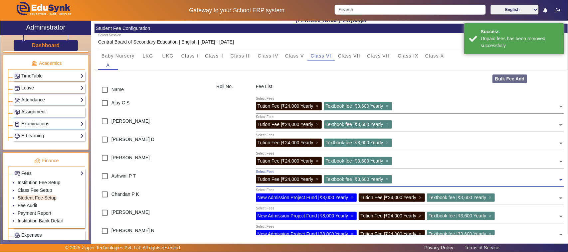
click at [351, 196] on div "New Admission Project Fund | ₹8,000 Yearly ×" at bounding box center [306, 198] width 101 height 8
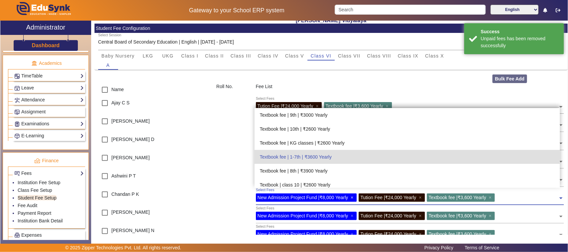
click at [353, 196] on span "×" at bounding box center [353, 197] width 4 height 5
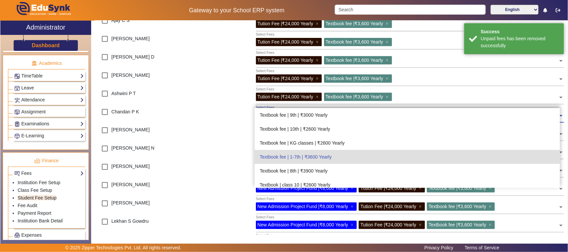
scroll to position [125, 0]
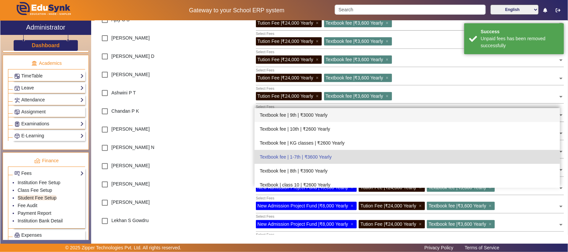
click at [234, 119] on div at bounding box center [232, 114] width 39 height 18
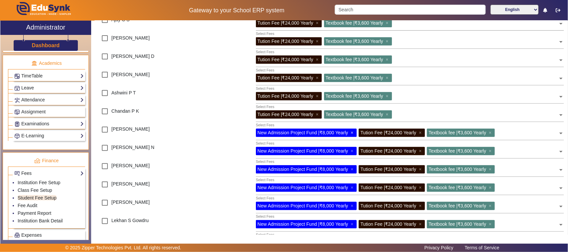
click at [353, 135] on span "×" at bounding box center [353, 132] width 4 height 5
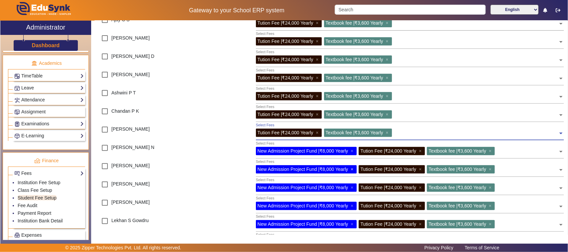
click at [352, 169] on span "×" at bounding box center [353, 169] width 4 height 5
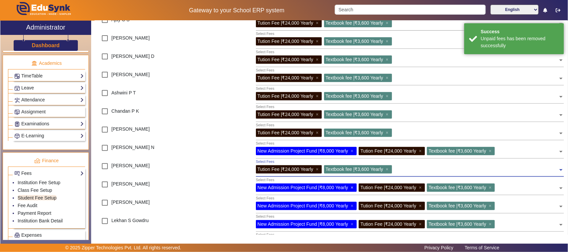
click at [352, 187] on span "×" at bounding box center [353, 187] width 4 height 5
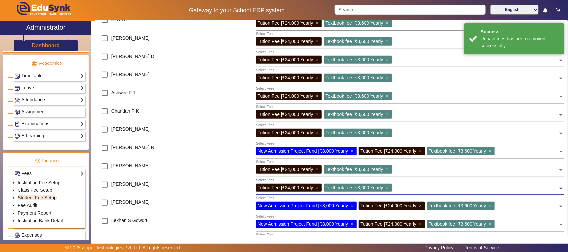
click at [353, 206] on span "×" at bounding box center [353, 205] width 4 height 5
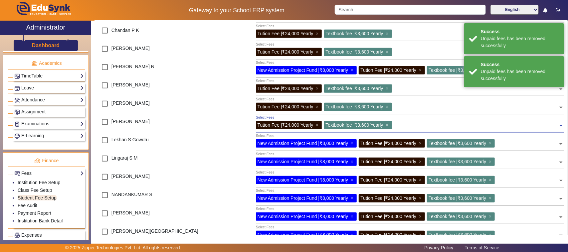
scroll to position [208, 0]
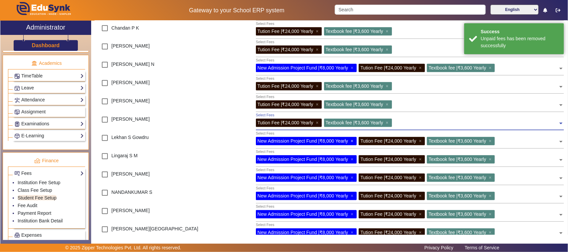
click at [353, 140] on span "×" at bounding box center [353, 140] width 4 height 5
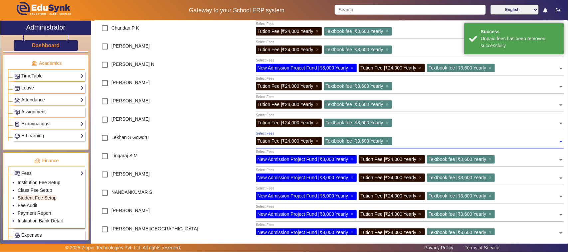
click at [350, 158] on div "New Admission Project Fund | ₹8,000 Yearly ×" at bounding box center [306, 159] width 101 height 8
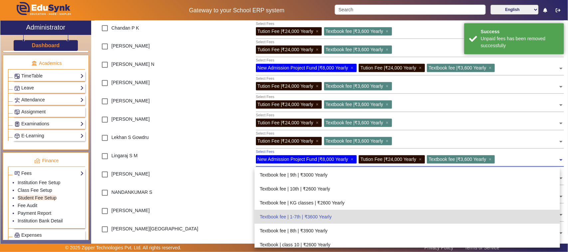
click at [202, 166] on div "Lingaraj S M" at bounding box center [153, 159] width 118 height 18
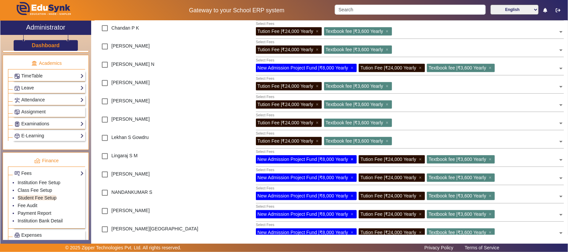
click at [352, 159] on span "×" at bounding box center [353, 159] width 4 height 5
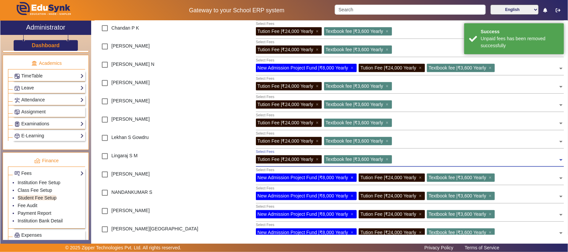
click at [352, 177] on span "×" at bounding box center [353, 177] width 4 height 5
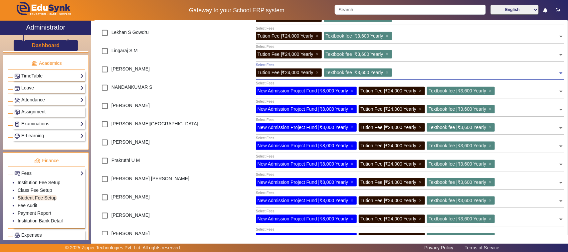
scroll to position [333, 0]
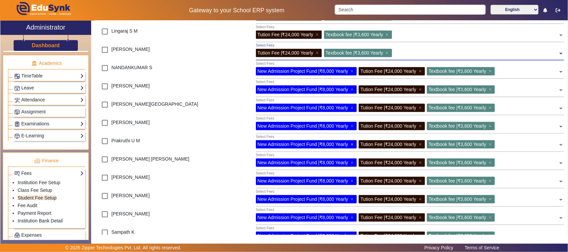
click at [354, 143] on span "×" at bounding box center [353, 144] width 4 height 5
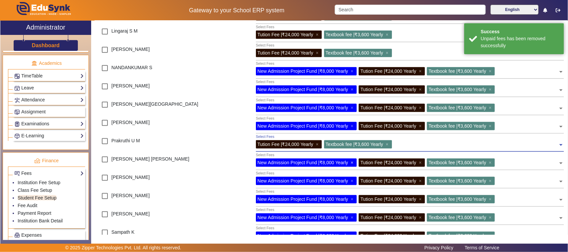
click at [351, 161] on span "×" at bounding box center [353, 162] width 4 height 5
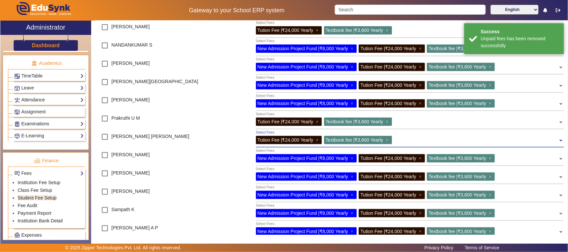
scroll to position [374, 0]
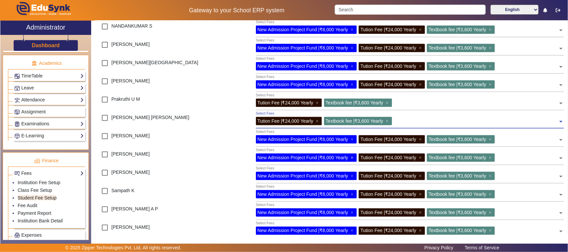
click at [353, 157] on span "×" at bounding box center [353, 157] width 4 height 5
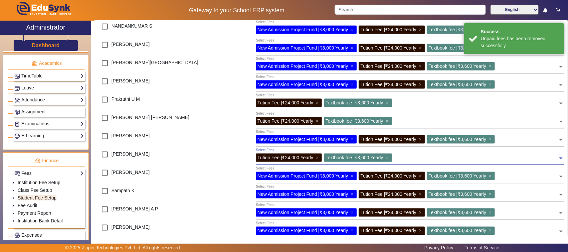
click at [352, 175] on span "×" at bounding box center [353, 175] width 4 height 5
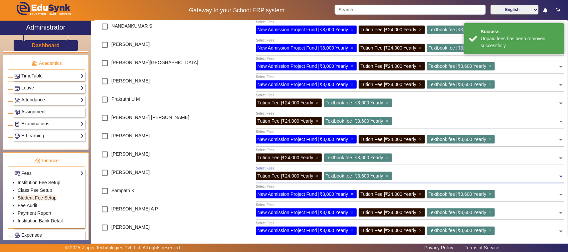
click at [353, 193] on span "×" at bounding box center [353, 194] width 4 height 5
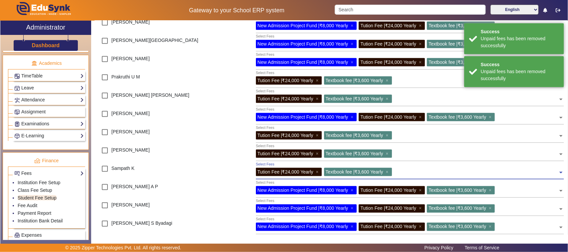
scroll to position [416, 0]
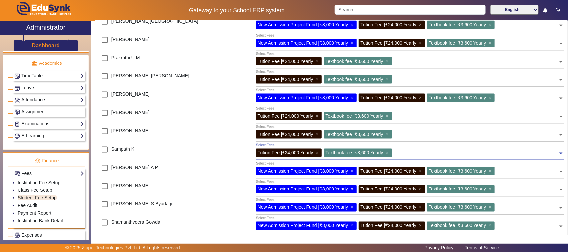
click at [353, 190] on span "×" at bounding box center [353, 189] width 4 height 5
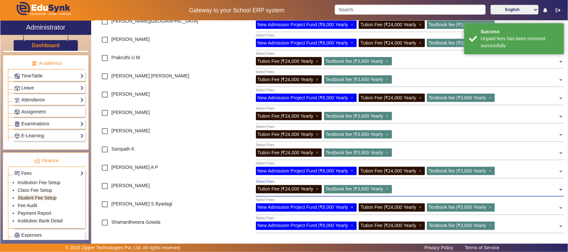
click at [353, 208] on span "×" at bounding box center [353, 207] width 4 height 5
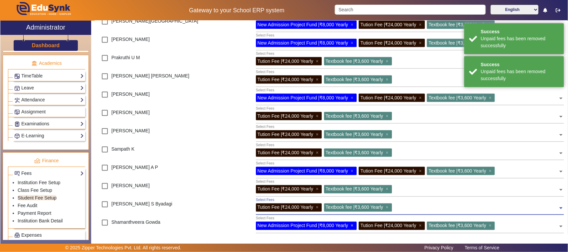
click at [353, 224] on span "×" at bounding box center [353, 225] width 4 height 5
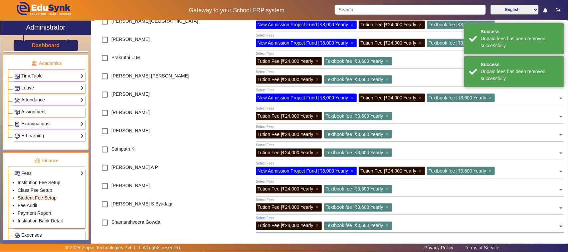
scroll to position [457, 0]
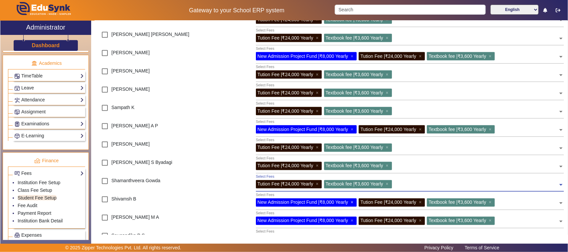
click at [353, 202] on span "×" at bounding box center [353, 202] width 4 height 5
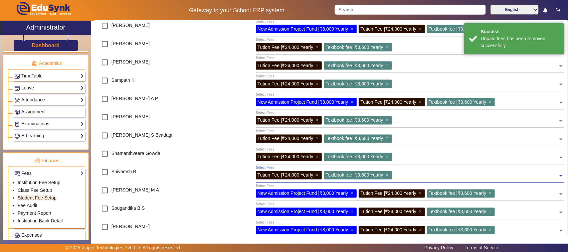
scroll to position [499, 0]
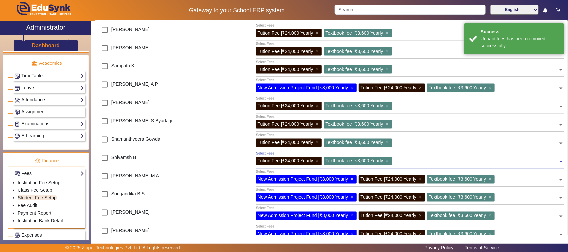
click at [352, 179] on span "×" at bounding box center [353, 179] width 4 height 5
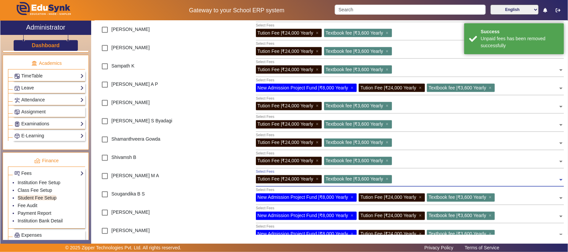
click at [351, 197] on span "×" at bounding box center [353, 197] width 4 height 5
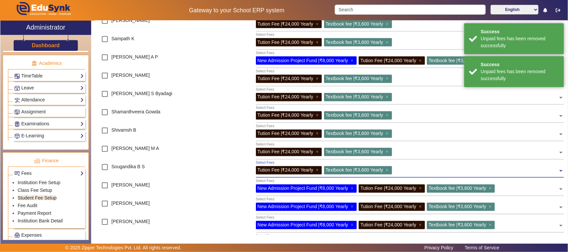
scroll to position [540, 0]
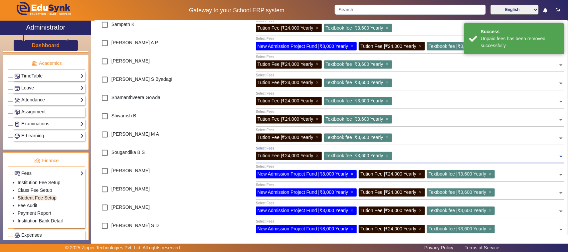
click at [354, 175] on span "×" at bounding box center [353, 174] width 4 height 5
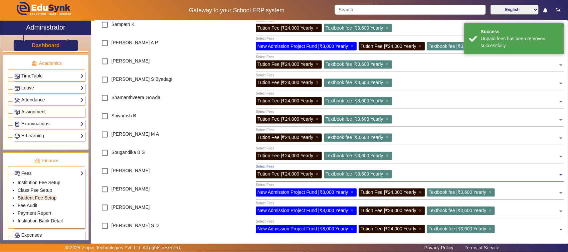
scroll to position [582, 0]
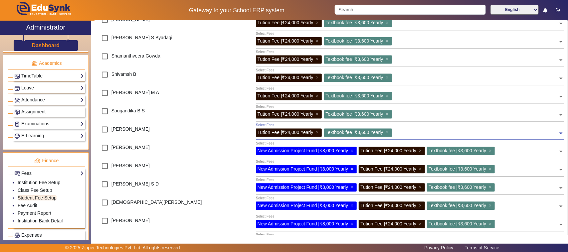
click at [352, 169] on span "×" at bounding box center [353, 169] width 4 height 5
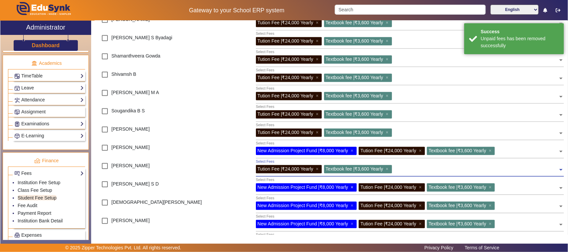
click at [353, 186] on span "×" at bounding box center [353, 187] width 4 height 5
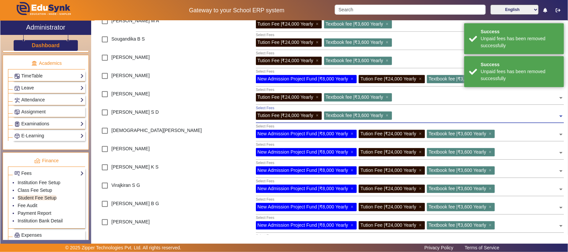
scroll to position [665, 0]
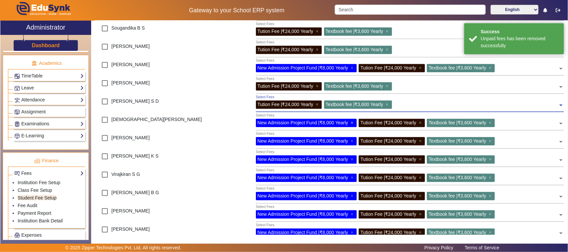
click at [353, 123] on span "×" at bounding box center [353, 122] width 4 height 5
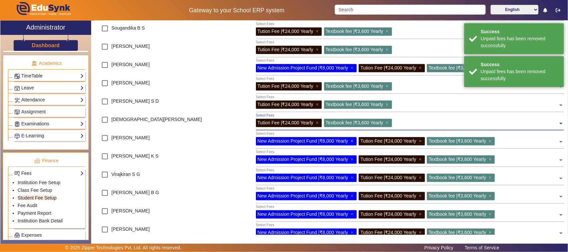
click at [353, 141] on span "×" at bounding box center [353, 140] width 4 height 5
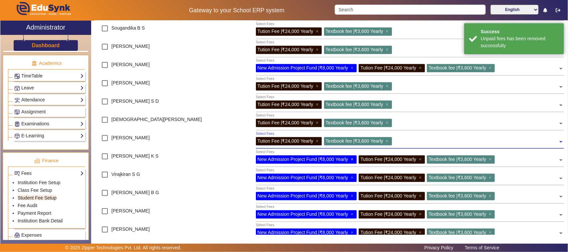
click at [353, 158] on span "×" at bounding box center [353, 159] width 4 height 5
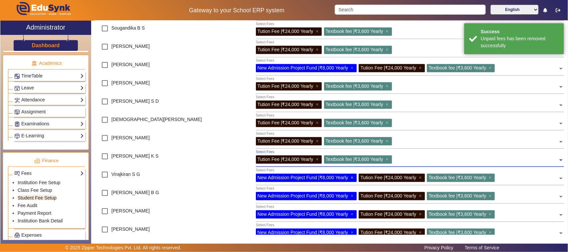
click at [353, 177] on span "×" at bounding box center [353, 177] width 4 height 5
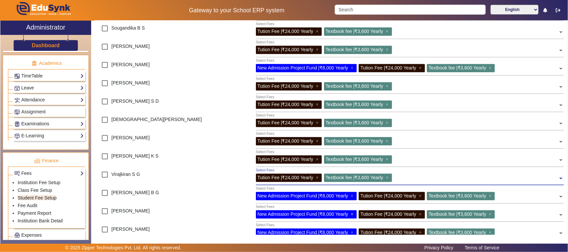
click at [352, 213] on span "×" at bounding box center [353, 214] width 4 height 5
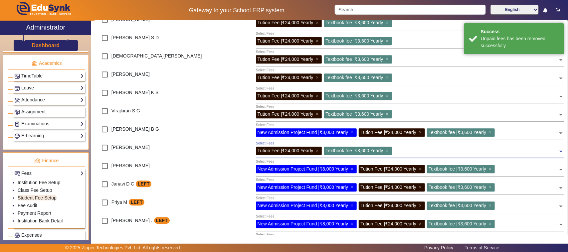
scroll to position [748, 0]
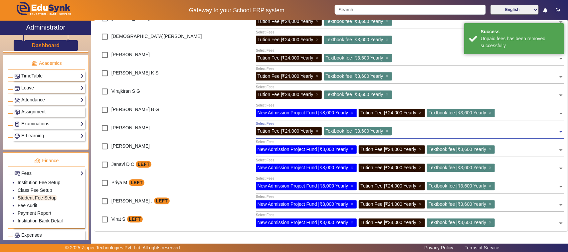
click at [355, 150] on span "×" at bounding box center [353, 149] width 4 height 5
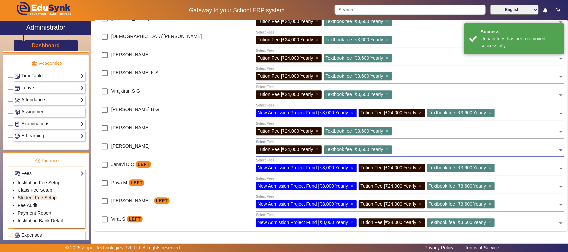
click at [353, 168] on span "×" at bounding box center [353, 167] width 4 height 5
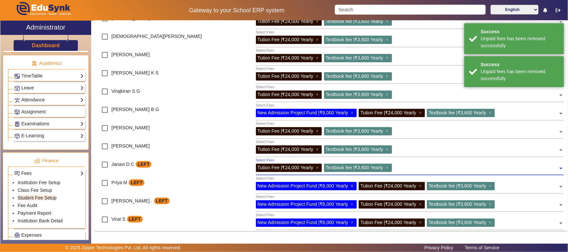
click at [352, 185] on span "×" at bounding box center [353, 185] width 4 height 5
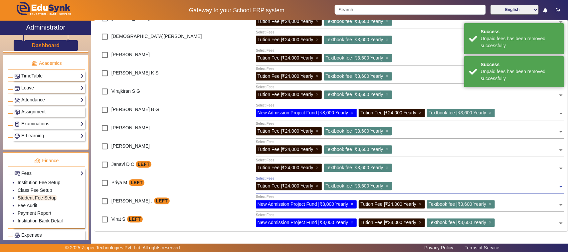
click at [353, 203] on span "×" at bounding box center [353, 204] width 4 height 5
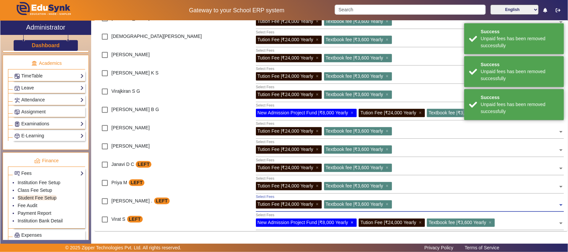
click at [353, 223] on span "×" at bounding box center [353, 222] width 4 height 5
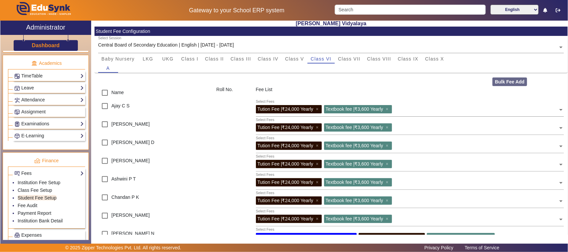
scroll to position [0, 0]
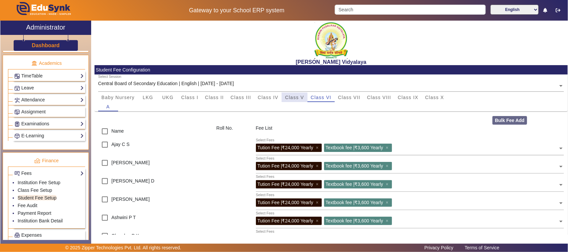
click at [290, 99] on span "Class V" at bounding box center [294, 97] width 19 height 5
click at [275, 97] on span "Class IV" at bounding box center [268, 97] width 21 height 5
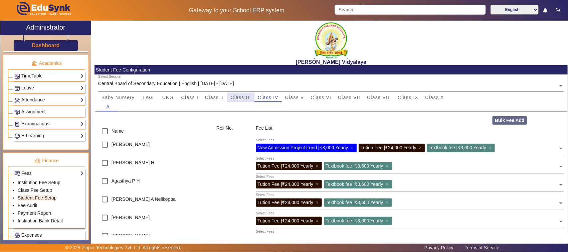
click at [245, 95] on span "Class III" at bounding box center [240, 97] width 21 height 5
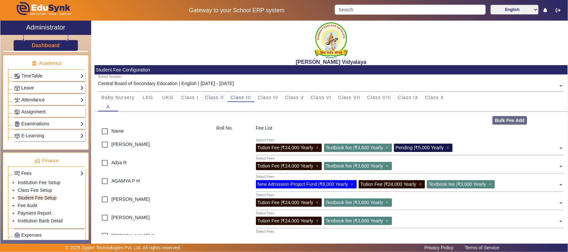
click at [215, 98] on span "Class II" at bounding box center [214, 97] width 19 height 5
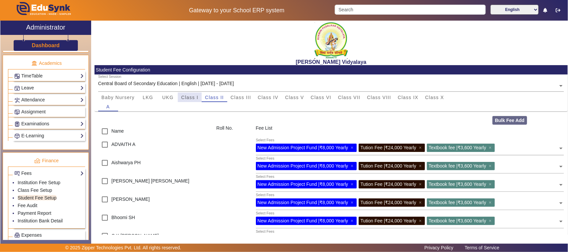
click at [186, 97] on span "Class I" at bounding box center [189, 97] width 17 height 5
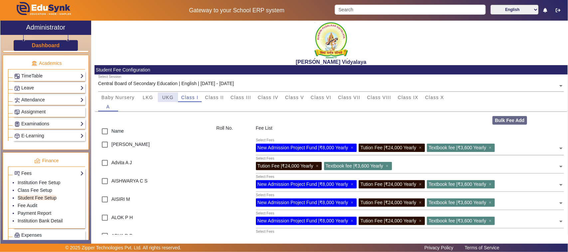
click at [164, 95] on span "UKG" at bounding box center [167, 97] width 11 height 5
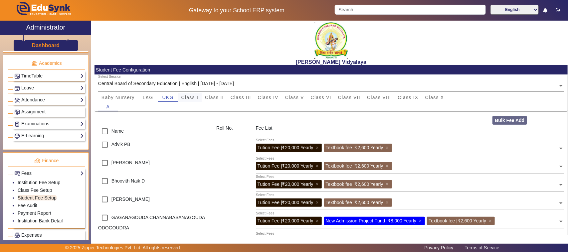
click at [195, 97] on span "Class I" at bounding box center [189, 97] width 17 height 5
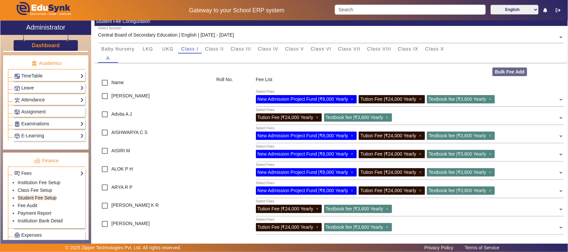
scroll to position [7, 0]
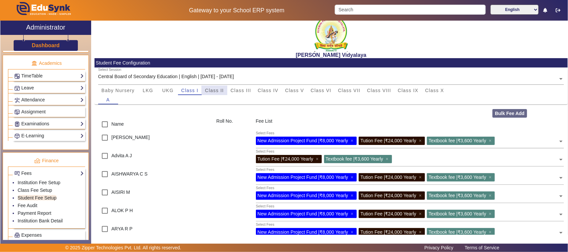
click at [212, 88] on span "Class II" at bounding box center [214, 90] width 19 height 5
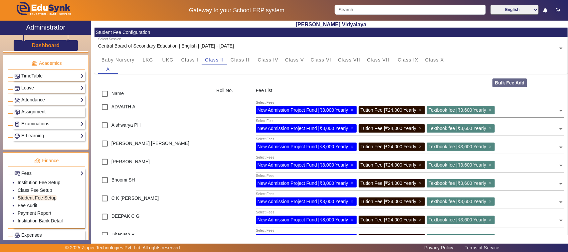
scroll to position [0, 0]
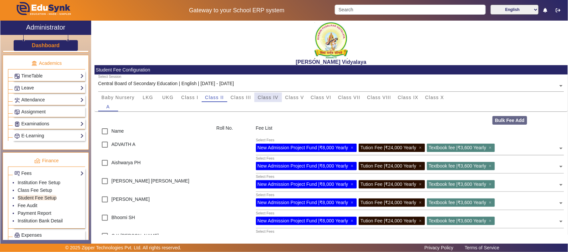
click at [277, 97] on span "Class IV" at bounding box center [268, 97] width 21 height 5
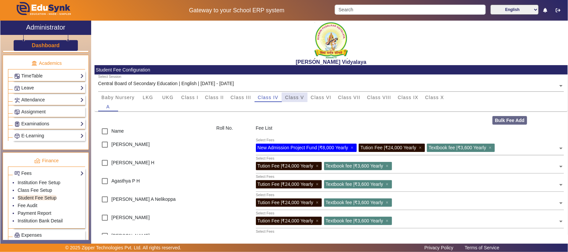
drag, startPoint x: 303, startPoint y: 99, endPoint x: 304, endPoint y: 102, distance: 3.3
click at [303, 100] on span "Class V" at bounding box center [294, 97] width 19 height 9
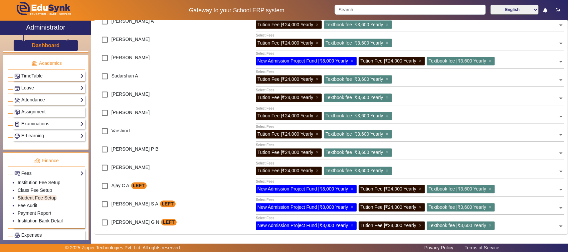
scroll to position [547, 0]
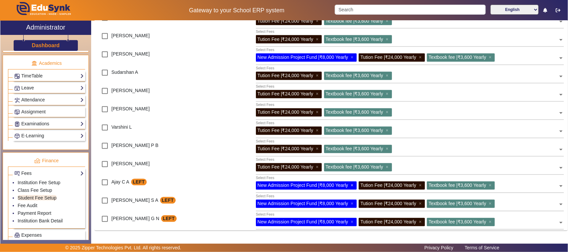
click at [355, 185] on span "×" at bounding box center [353, 185] width 4 height 5
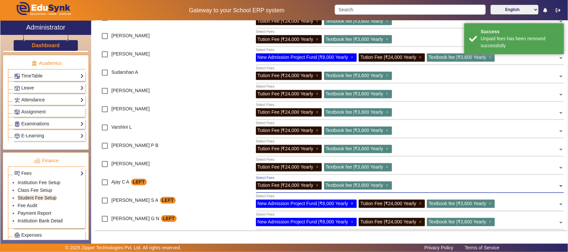
click at [352, 201] on span "×" at bounding box center [353, 203] width 4 height 5
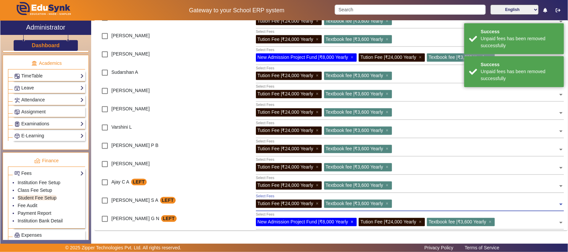
click at [353, 222] on span "×" at bounding box center [353, 221] width 4 height 5
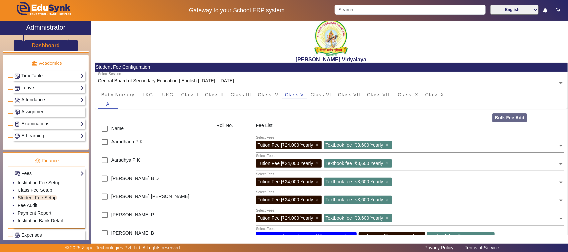
scroll to position [0, 0]
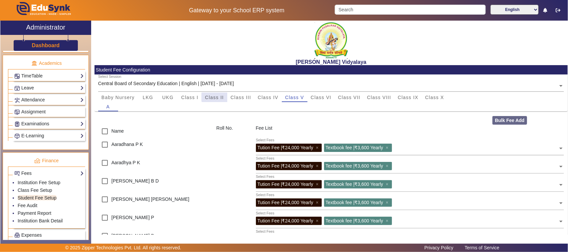
click at [219, 97] on span "Class II" at bounding box center [214, 97] width 19 height 5
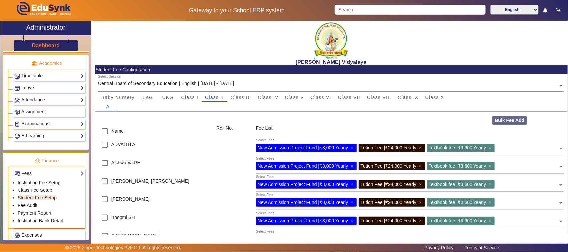
click at [510, 51] on div "[PERSON_NAME] Vidyalaya" at bounding box center [330, 43] width 473 height 45
click at [112, 96] on span "Baby Nursery" at bounding box center [117, 97] width 33 height 5
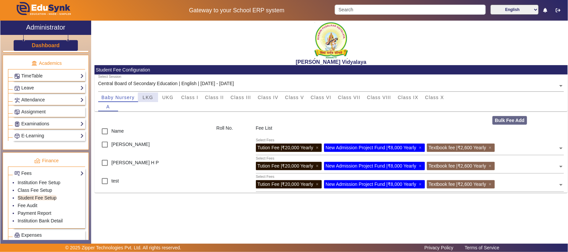
click at [154, 100] on div "LKG" at bounding box center [148, 97] width 20 height 9
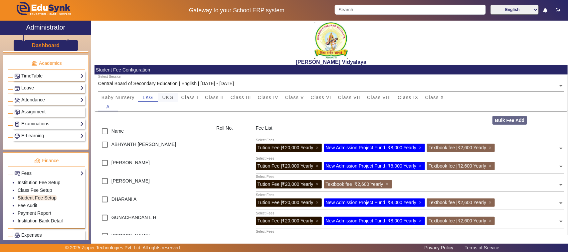
click at [172, 97] on span "UKG" at bounding box center [167, 97] width 11 height 5
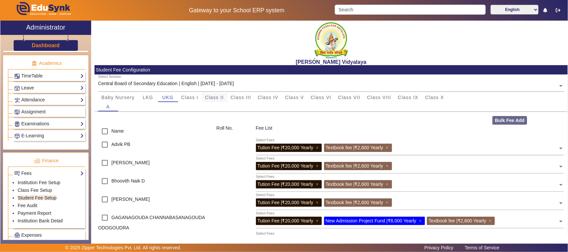
click at [220, 98] on span "Class II" at bounding box center [214, 97] width 19 height 5
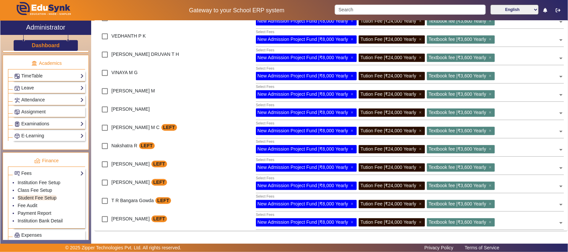
scroll to position [652, 0]
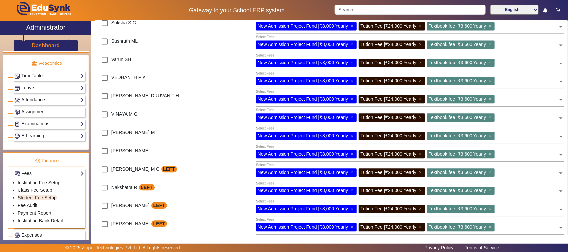
click at [353, 135] on span "×" at bounding box center [353, 135] width 4 height 5
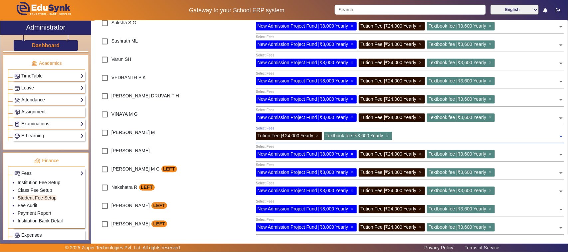
click at [353, 153] on span "×" at bounding box center [353, 153] width 4 height 5
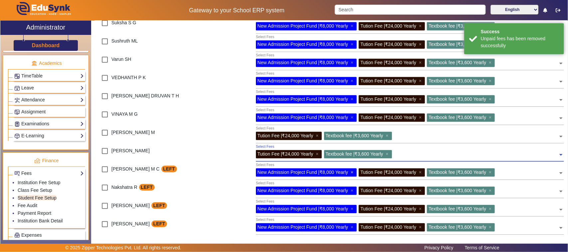
click at [355, 173] on span "×" at bounding box center [353, 172] width 4 height 5
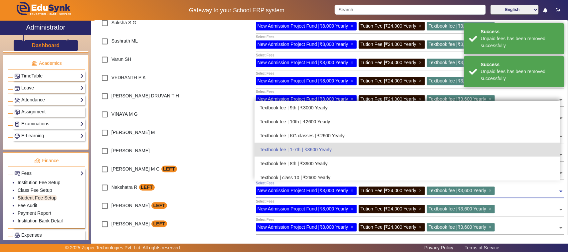
click at [351, 188] on div "New Admission Project Fund | ₹8,000 Yearly ×" at bounding box center [306, 191] width 101 height 8
click at [202, 168] on div "[PERSON_NAME] M C LEFT" at bounding box center [153, 172] width 118 height 18
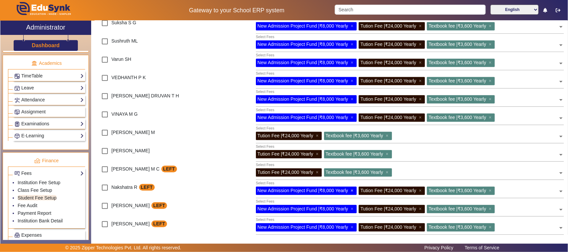
click at [353, 190] on span "×" at bounding box center [353, 190] width 4 height 5
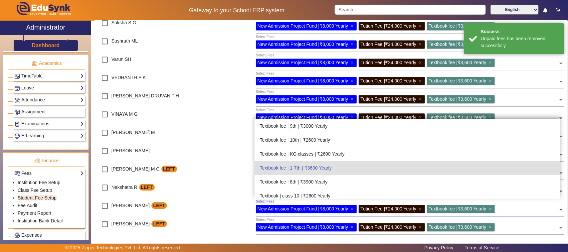
click at [350, 207] on div "New Admission Project Fund | ₹8,000 Yearly ×" at bounding box center [306, 209] width 101 height 8
drag, startPoint x: 202, startPoint y: 183, endPoint x: 211, endPoint y: 191, distance: 11.1
click at [202, 183] on div "[PERSON_NAME] LEFT" at bounding box center [153, 190] width 118 height 18
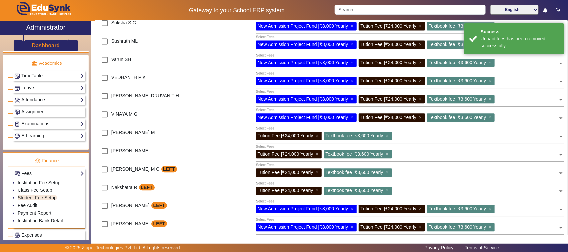
click at [355, 209] on span "×" at bounding box center [353, 208] width 4 height 5
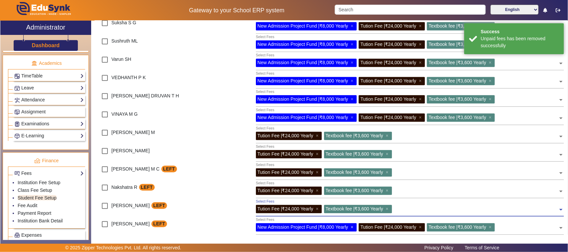
click at [353, 227] on span "×" at bounding box center [353, 226] width 4 height 5
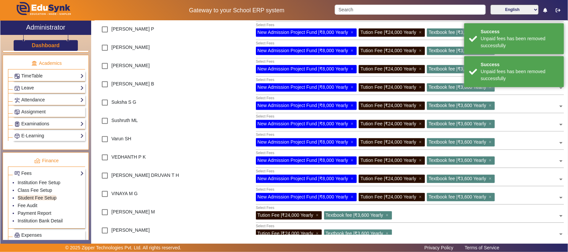
scroll to position [569, 0]
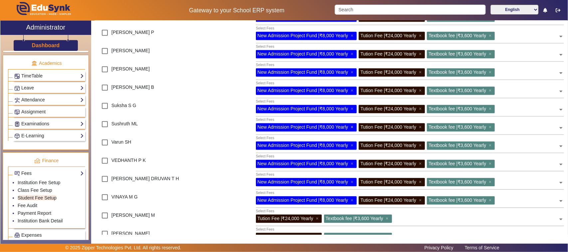
click at [353, 126] on span "×" at bounding box center [353, 127] width 4 height 5
